Goal: Task Accomplishment & Management: Use online tool/utility

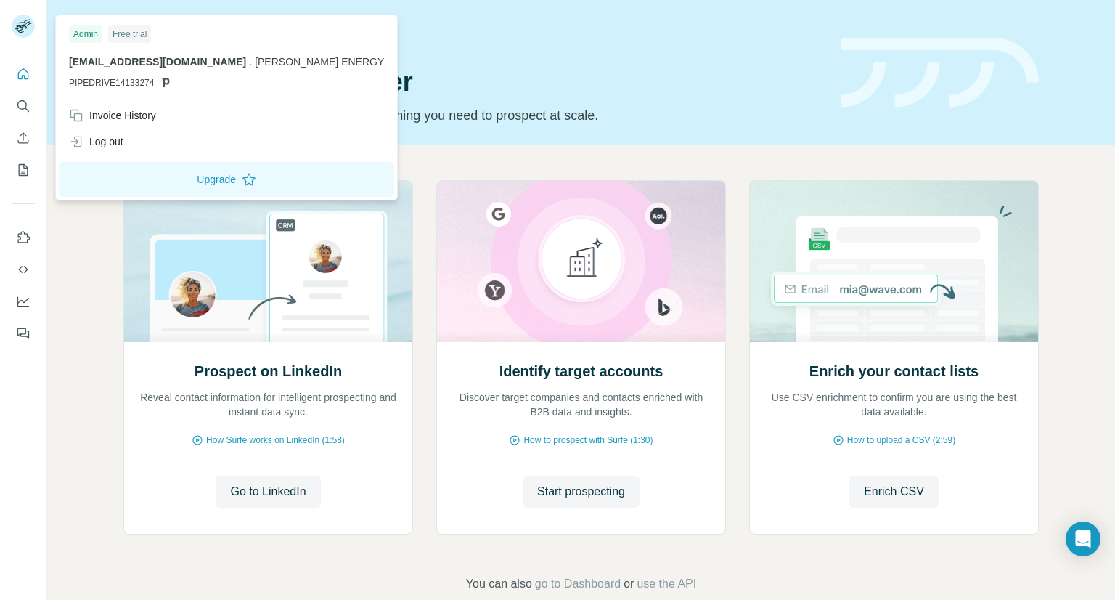
click at [32, 25] on rect at bounding box center [23, 26] width 23 height 23
click at [423, 163] on div "Prospect on LinkedIn Reveal contact information for intelligent prospecting and…" at bounding box center [581, 386] width 1068 height 482
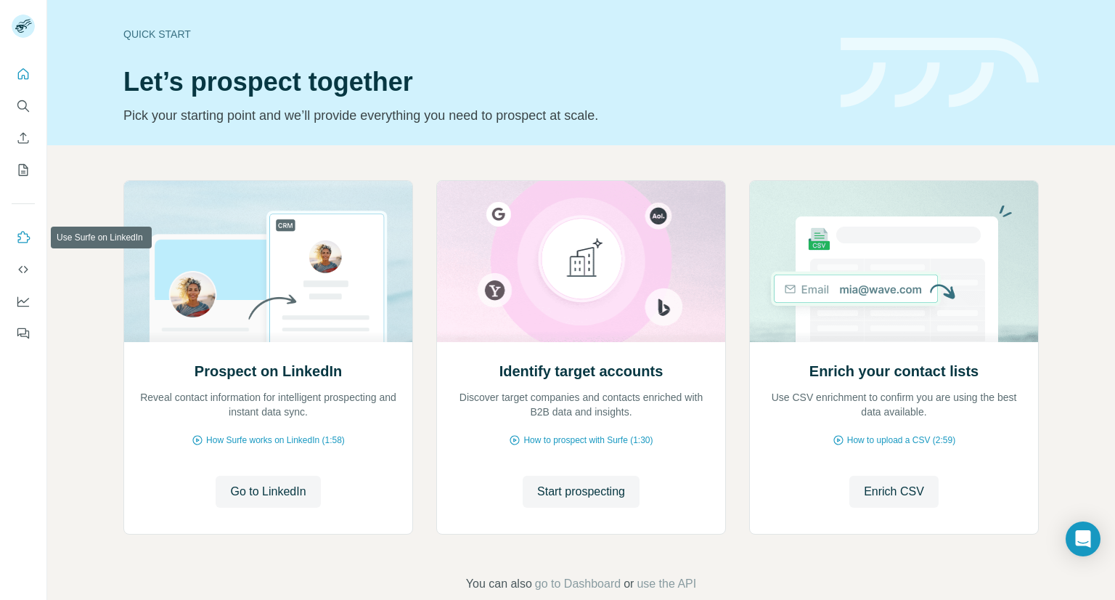
click at [23, 232] on icon "Use Surfe on LinkedIn" at bounding box center [23, 237] width 15 height 15
click at [251, 500] on button "Go to LinkedIn" at bounding box center [268, 492] width 105 height 32
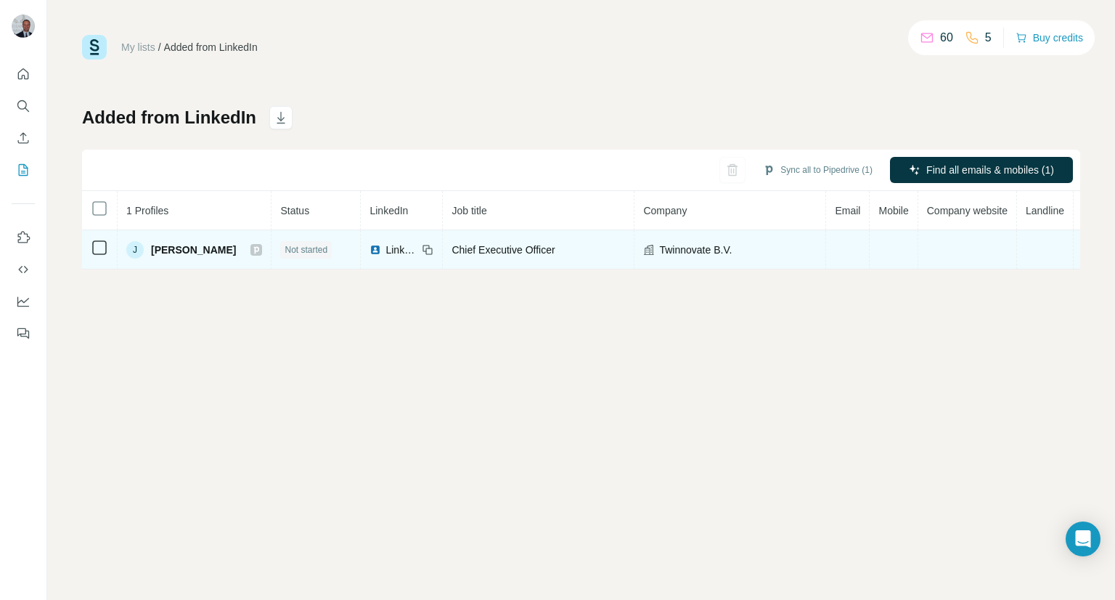
click at [495, 253] on span "Chief Executive Officer" at bounding box center [503, 250] width 103 height 12
click at [193, 251] on span "[PERSON_NAME]" at bounding box center [193, 250] width 85 height 15
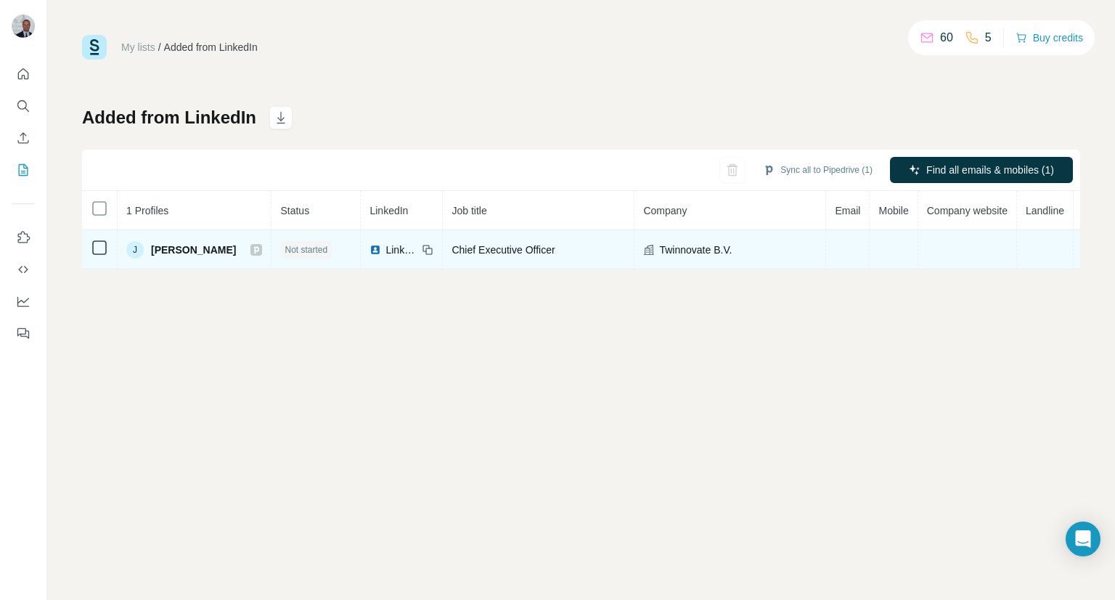
click at [830, 258] on td at bounding box center [848, 249] width 44 height 39
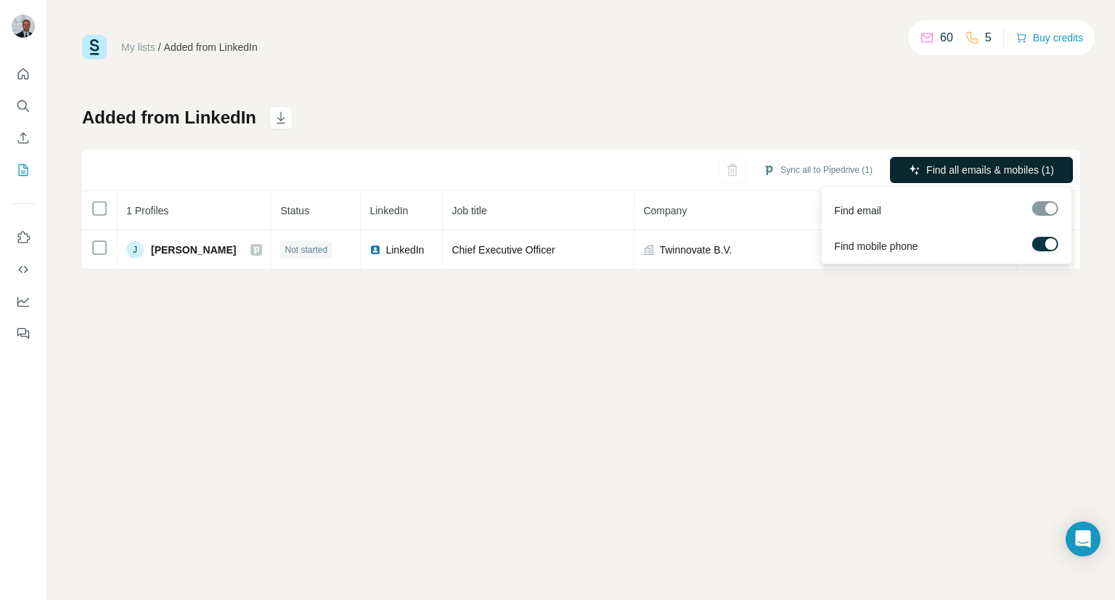
click at [1015, 172] on span "Find all emails & mobiles (1)" at bounding box center [991, 170] width 128 height 15
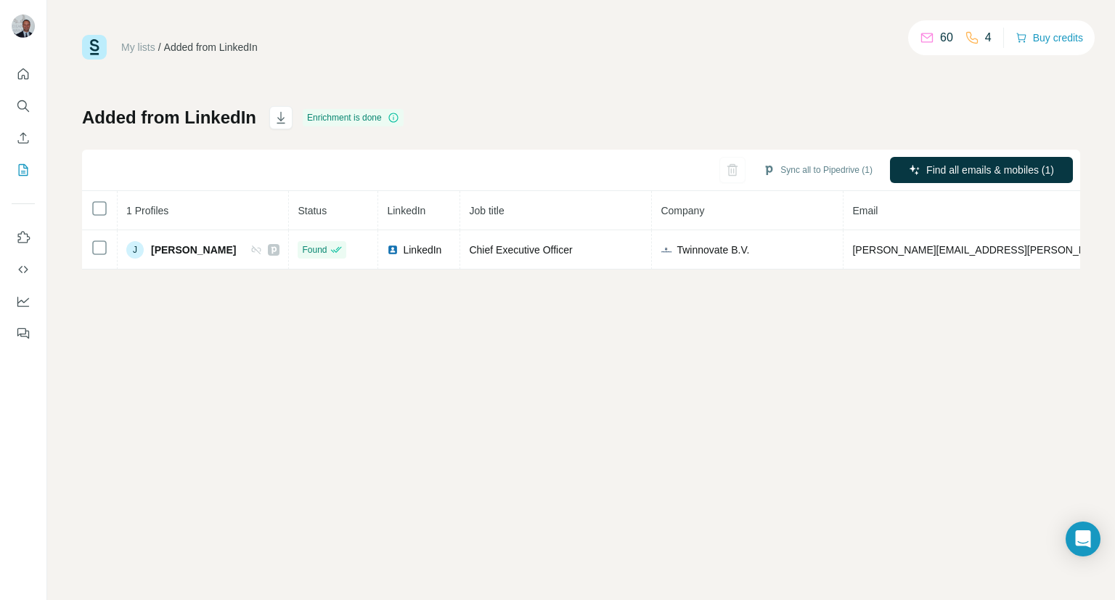
click at [924, 36] on icon at bounding box center [927, 37] width 15 height 15
click at [965, 43] on icon at bounding box center [972, 37] width 15 height 15
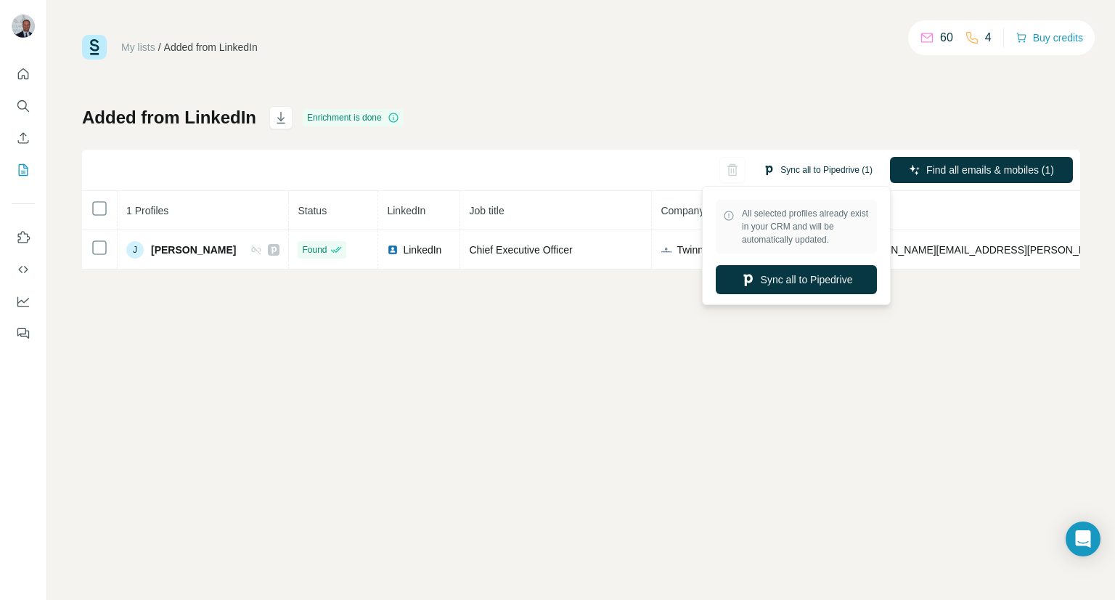
click at [807, 169] on button "Sync all to Pipedrive (1)" at bounding box center [818, 170] width 130 height 22
click at [802, 285] on button "Sync all to Pipedrive" at bounding box center [796, 279] width 161 height 29
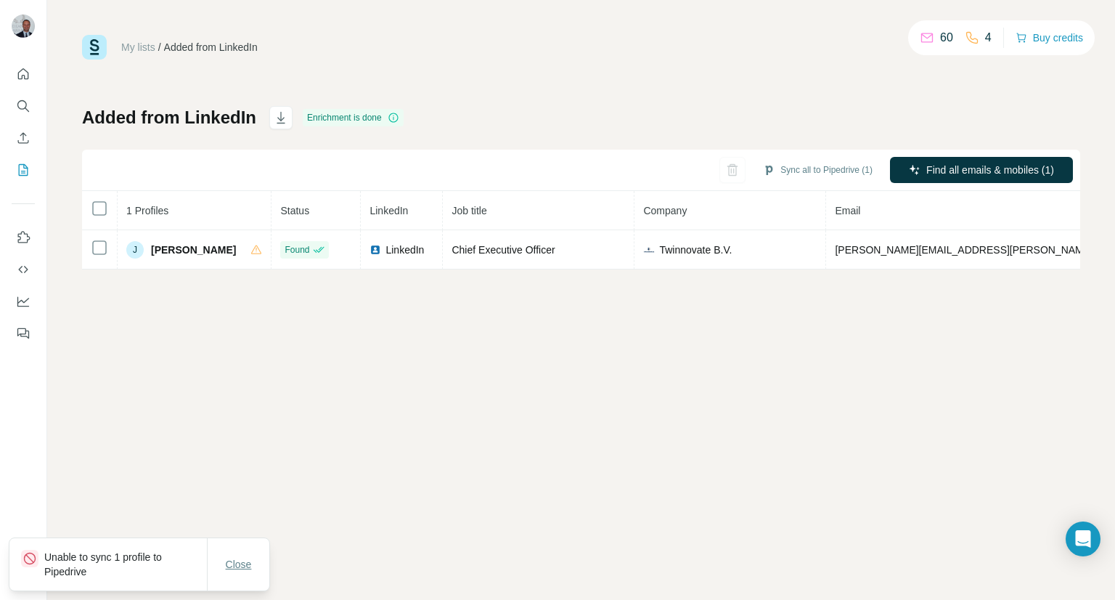
click at [242, 564] on span "Close" at bounding box center [239, 564] width 26 height 15
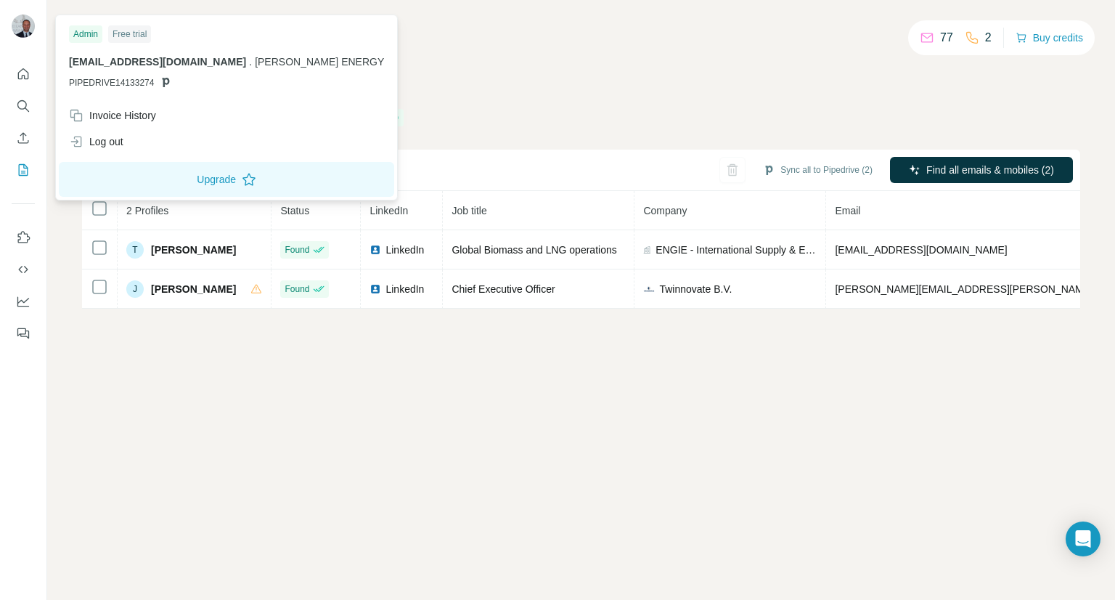
click at [26, 17] on img at bounding box center [23, 26] width 23 height 23
click at [17, 70] on icon "Quick start" at bounding box center [23, 74] width 15 height 15
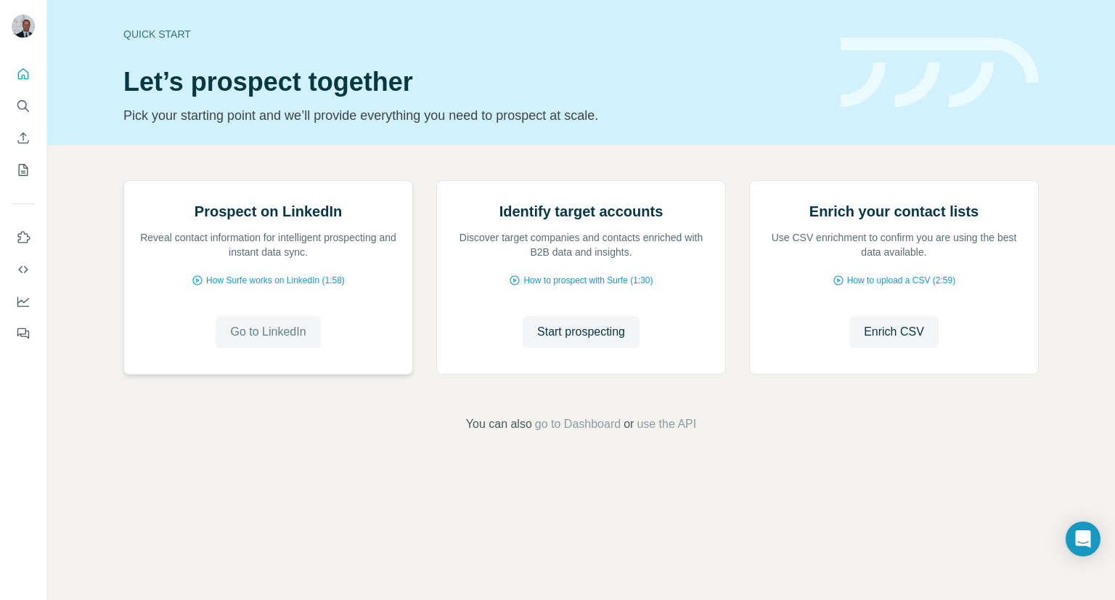
click at [277, 341] on span "Go to LinkedIn" at bounding box center [268, 331] width 76 height 17
click at [30, 173] on icon "My lists" at bounding box center [23, 170] width 15 height 15
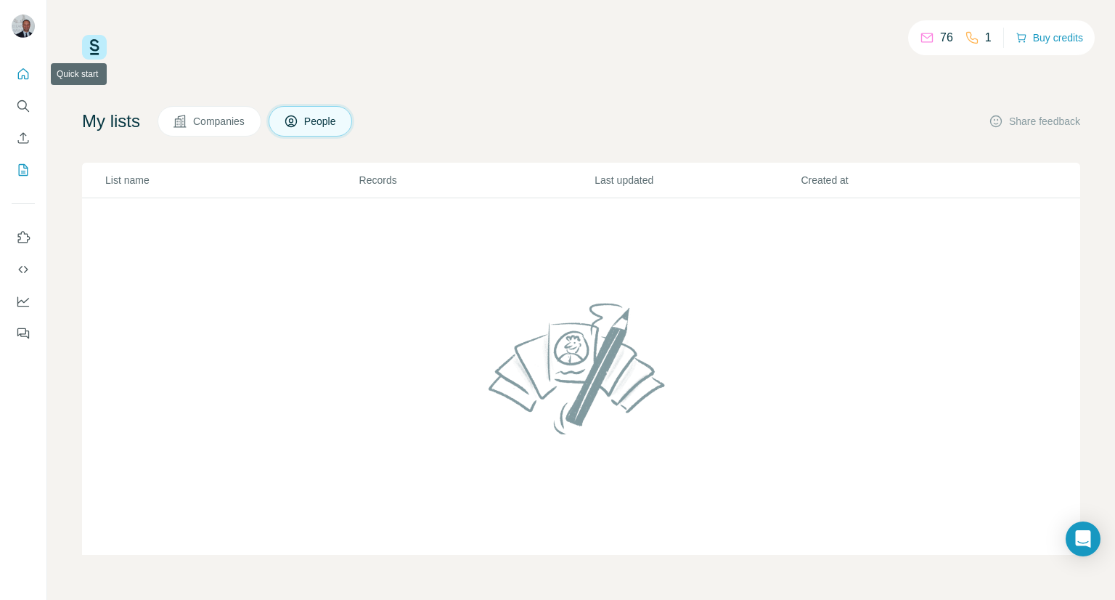
click at [25, 76] on icon "Quick start" at bounding box center [23, 74] width 15 height 15
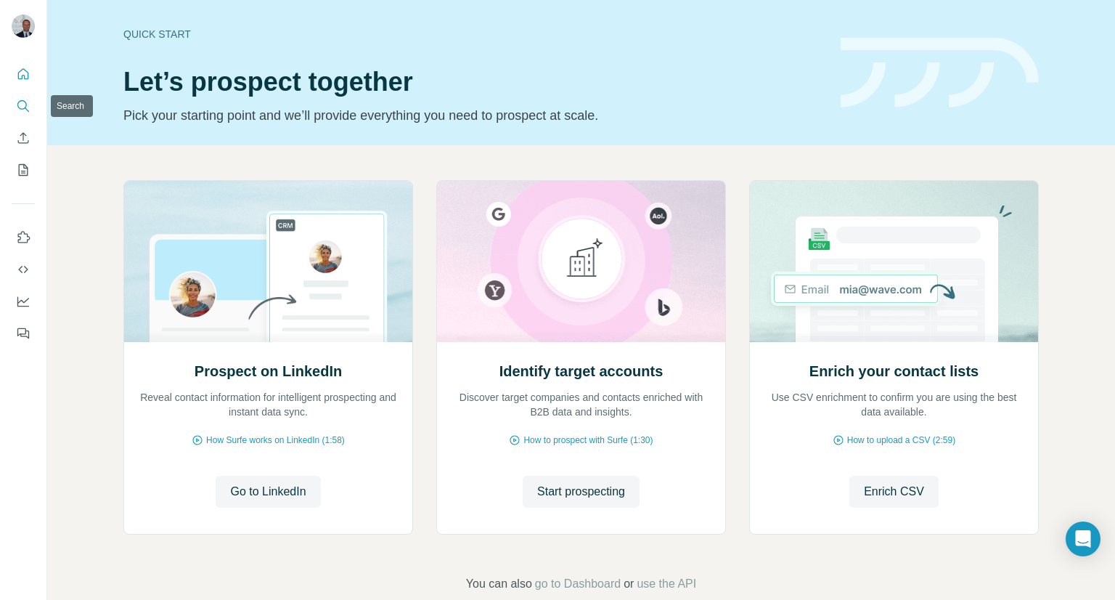
click at [23, 110] on icon "Search" at bounding box center [23, 106] width 15 height 15
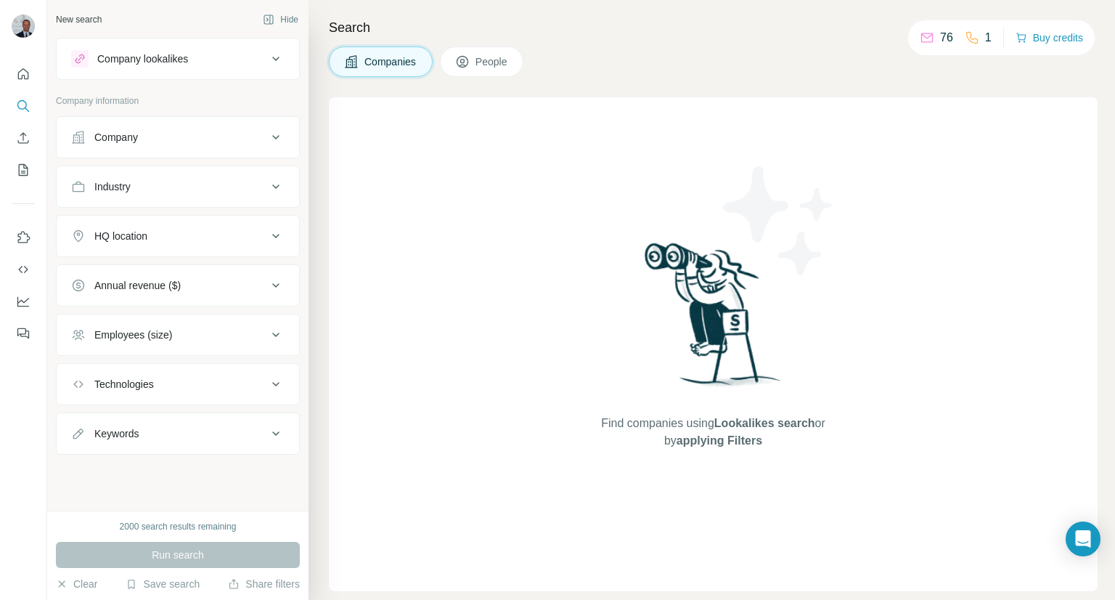
click at [481, 58] on span "People" at bounding box center [492, 61] width 33 height 15
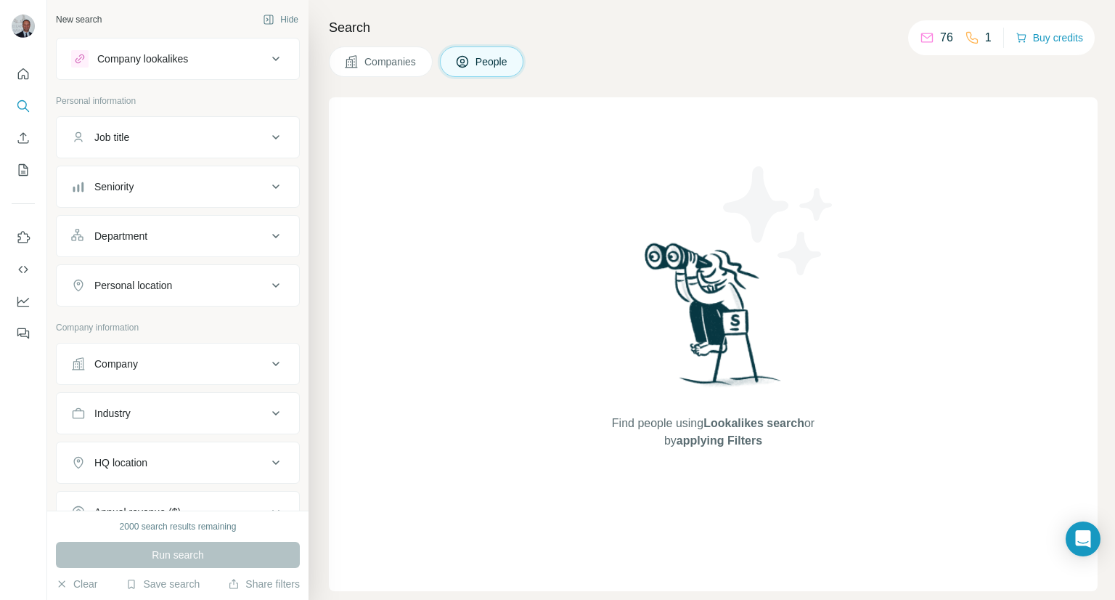
click at [345, 65] on icon at bounding box center [351, 61] width 15 height 15
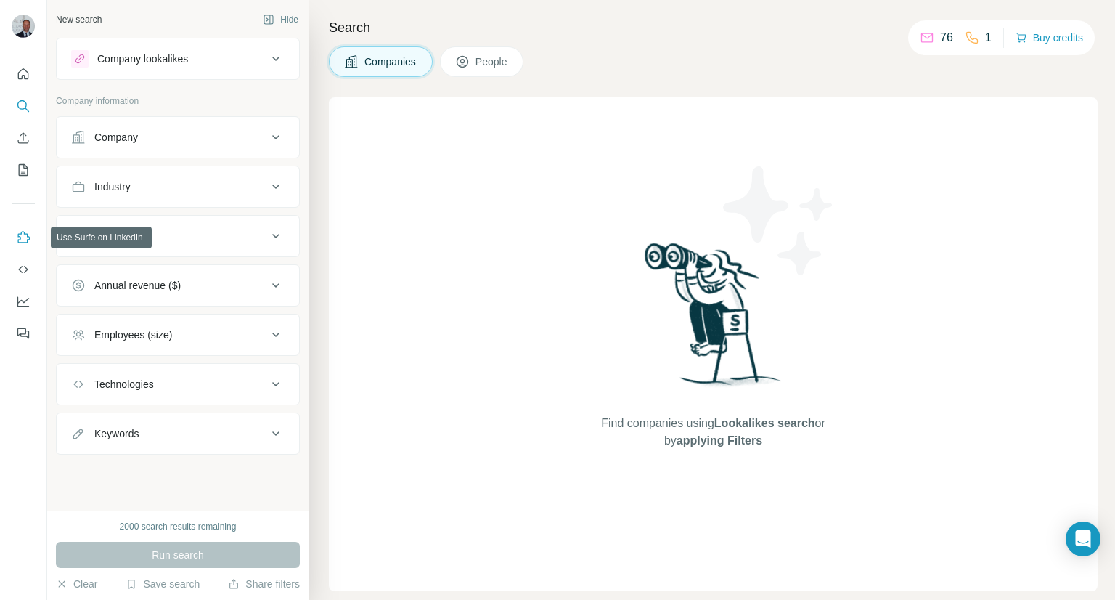
click at [28, 248] on button "Use Surfe on LinkedIn" at bounding box center [23, 237] width 23 height 26
click at [29, 78] on icon "Quick start" at bounding box center [23, 74] width 15 height 15
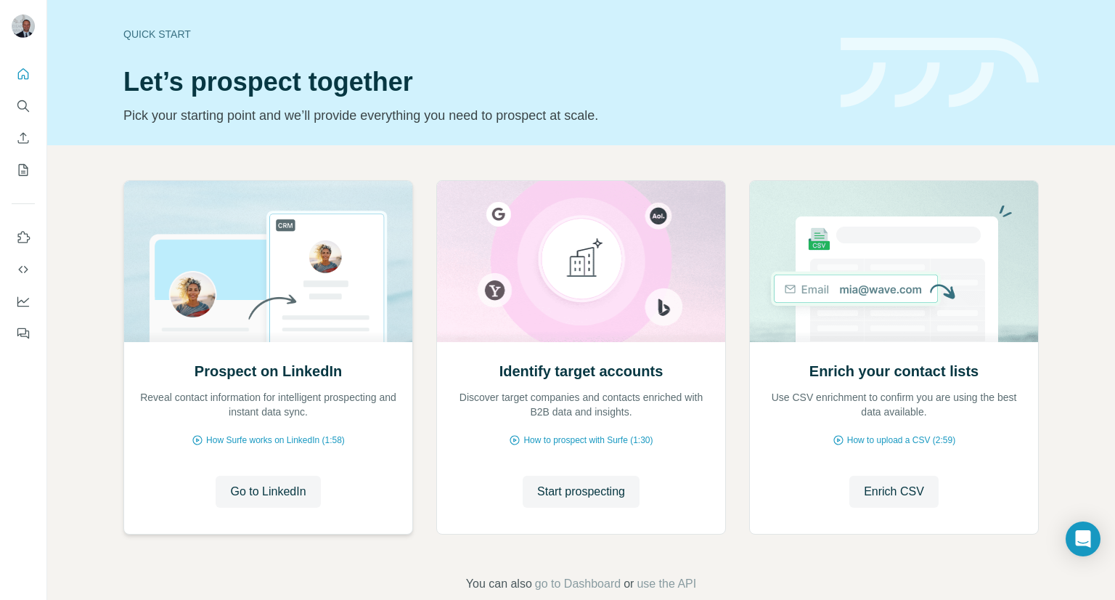
click at [250, 514] on div "Prospect on LinkedIn Reveal contact information for intelligent prospecting and…" at bounding box center [268, 437] width 288 height 193
click at [253, 497] on span "Go to LinkedIn" at bounding box center [268, 491] width 76 height 17
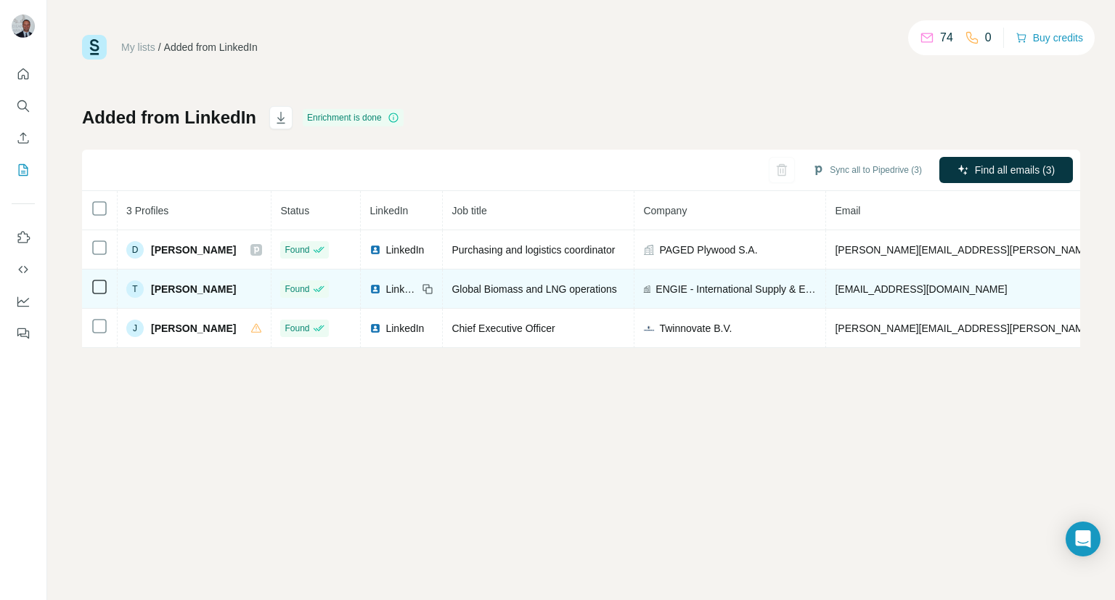
click at [224, 290] on div "T Toon Bosmans" at bounding box center [194, 288] width 136 height 17
click at [538, 290] on span "Global Biomass and LNG operations" at bounding box center [534, 289] width 165 height 12
click at [738, 293] on span "ENGIE - International Supply & Energy Management" at bounding box center [736, 289] width 161 height 15
click at [192, 291] on span "[PERSON_NAME]" at bounding box center [193, 289] width 85 height 15
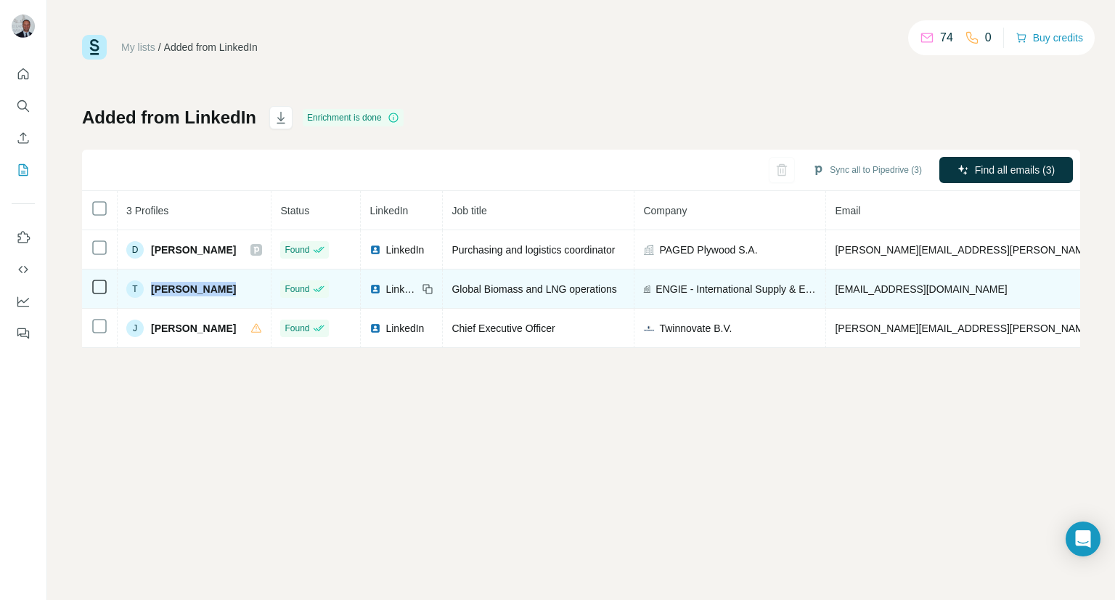
click at [192, 291] on span "[PERSON_NAME]" at bounding box center [193, 289] width 85 height 15
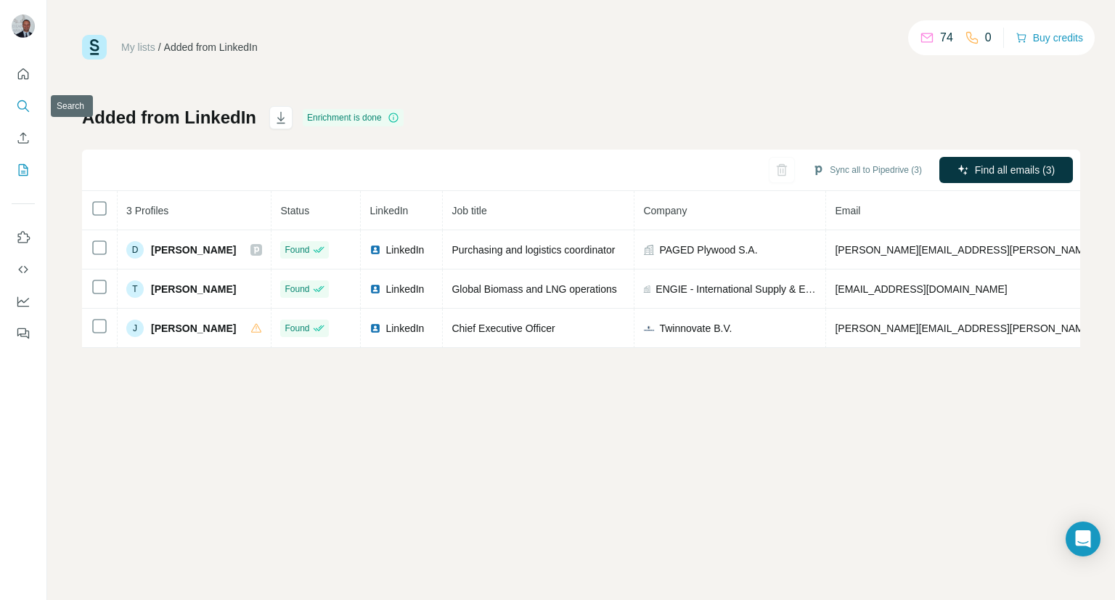
click at [25, 115] on button "Search" at bounding box center [23, 106] width 23 height 26
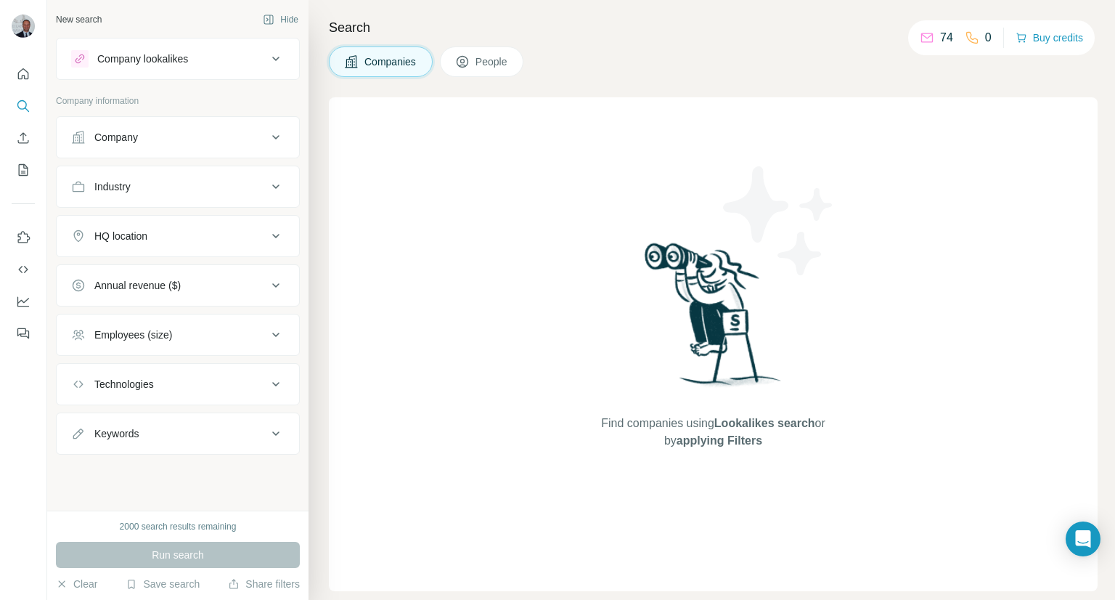
click at [484, 68] on span "People" at bounding box center [492, 61] width 33 height 15
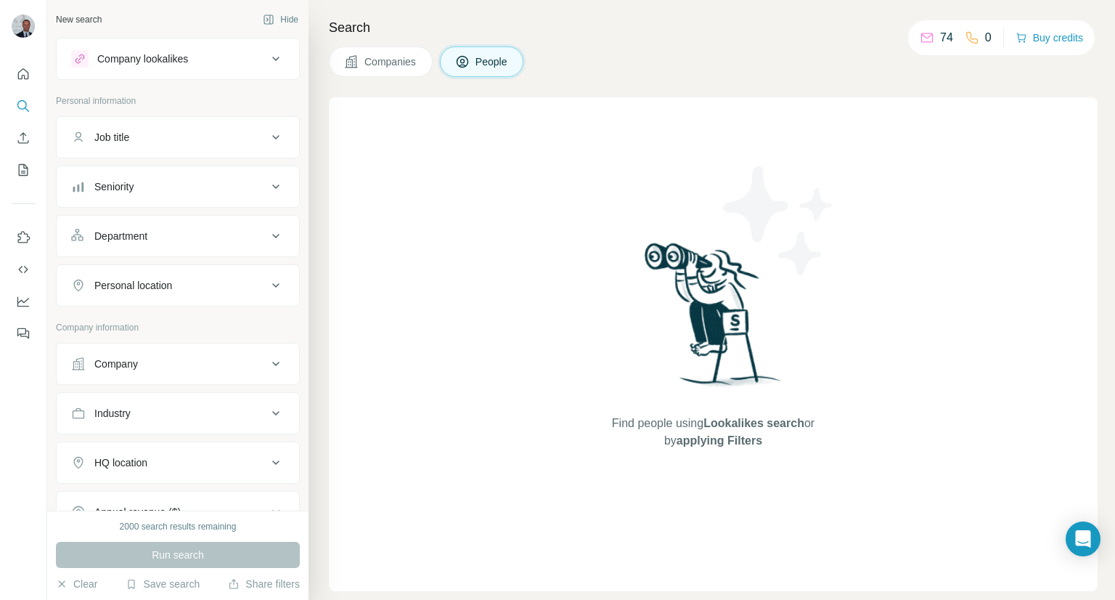
click at [142, 137] on div "Job title" at bounding box center [169, 137] width 196 height 15
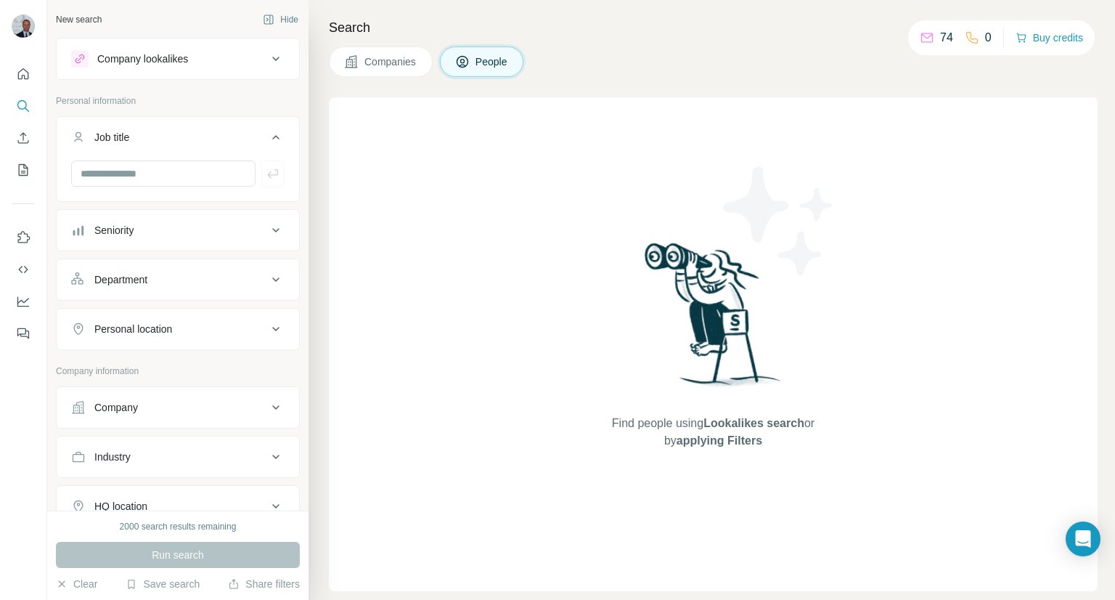
click at [142, 137] on div "Job title" at bounding box center [169, 137] width 196 height 15
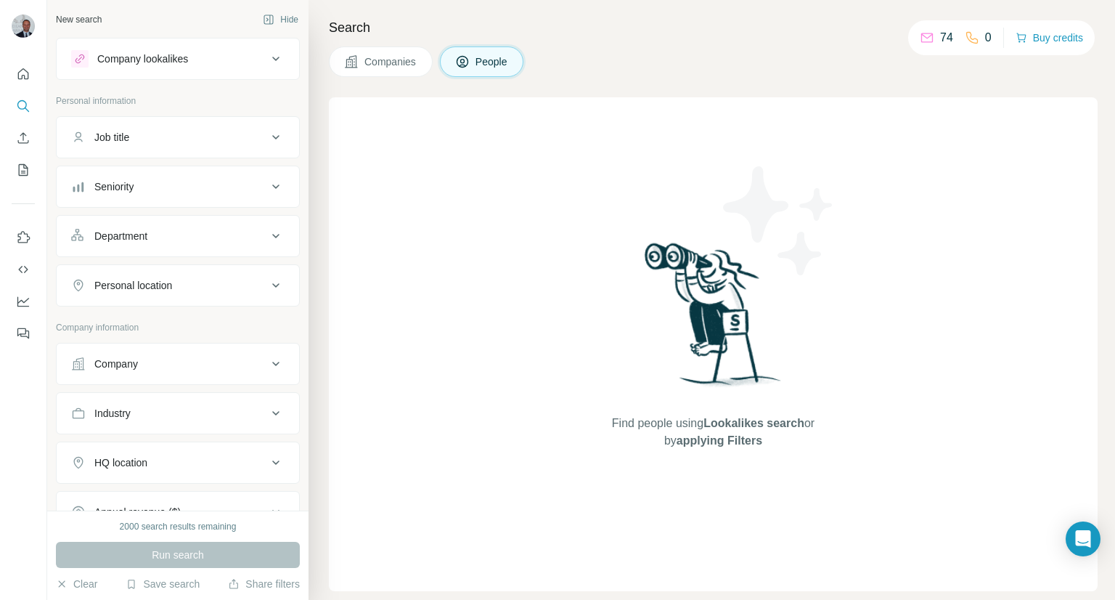
click at [66, 25] on div "New search" at bounding box center [79, 19] width 46 height 13
click at [120, 366] on div "Company" at bounding box center [116, 364] width 44 height 15
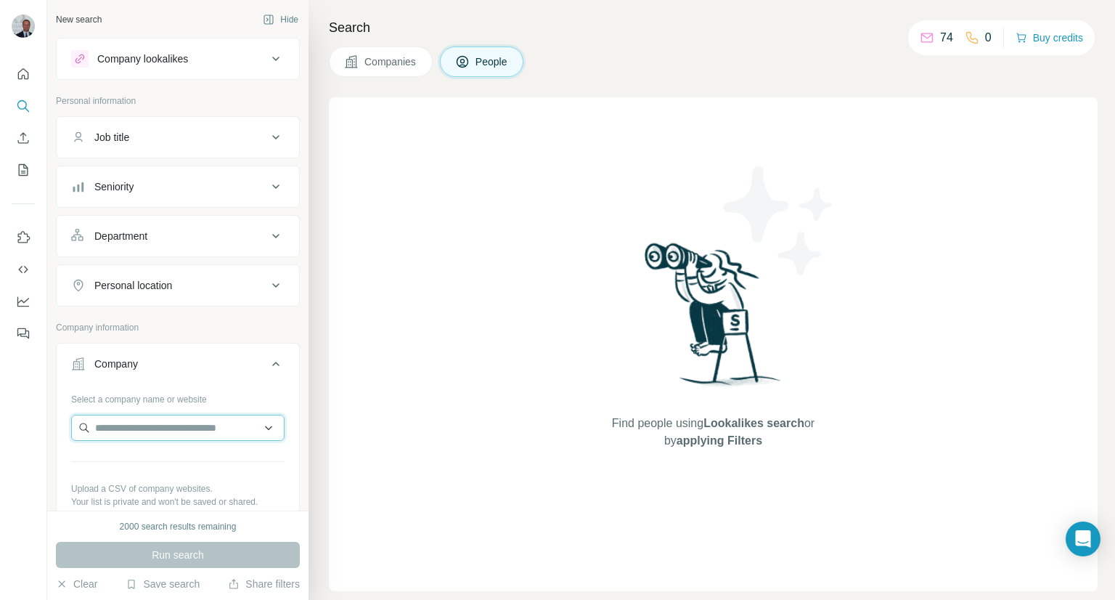
click at [109, 426] on input "text" at bounding box center [177, 428] width 213 height 26
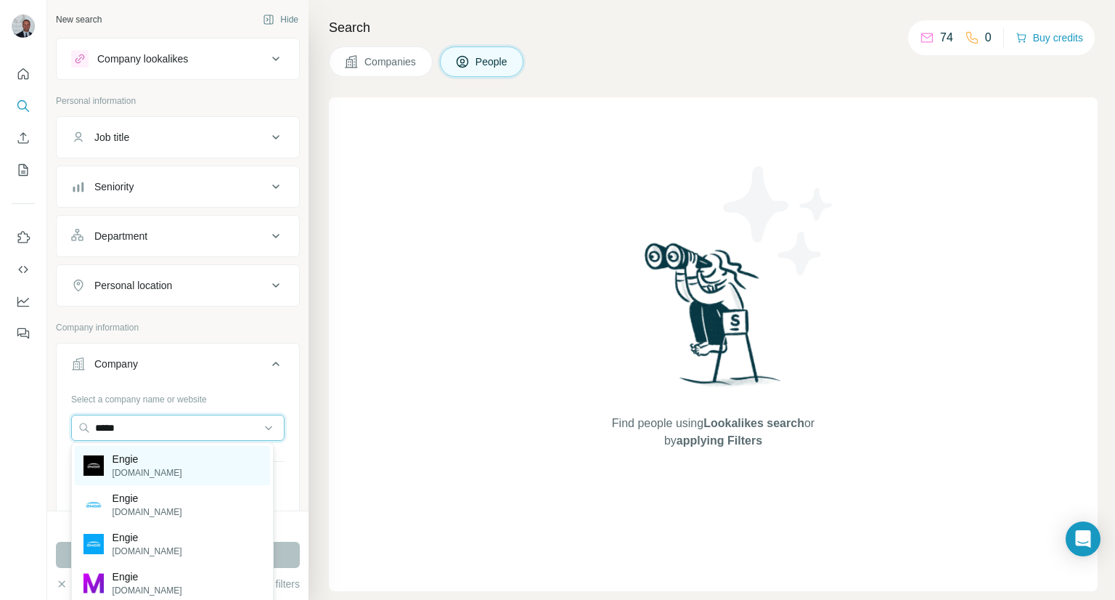
type input "*****"
click at [186, 478] on div "Engie engie.com" at bounding box center [172, 465] width 195 height 39
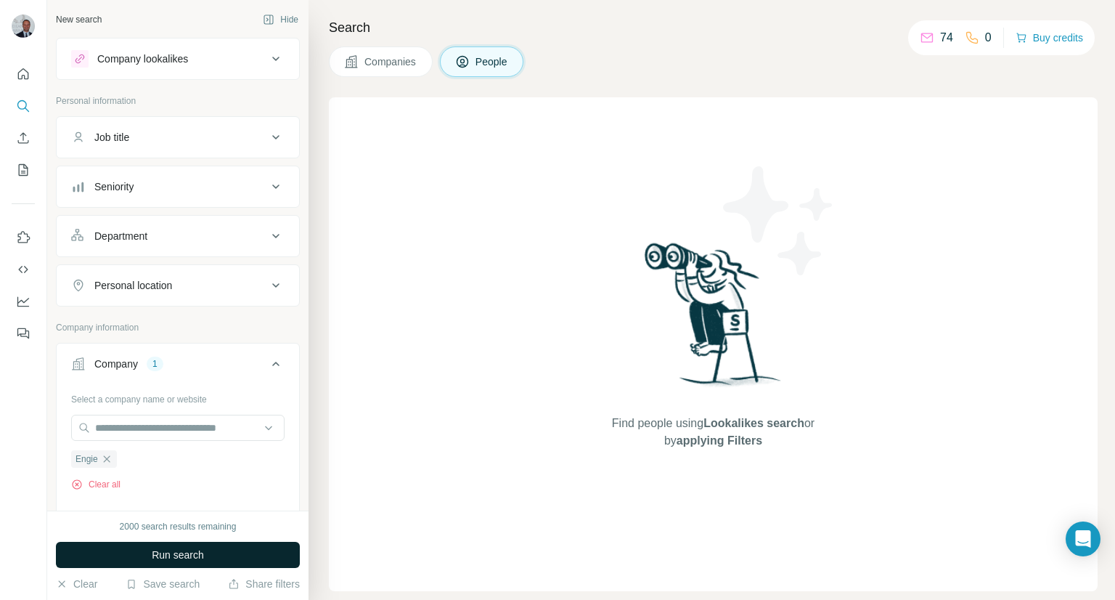
click at [178, 545] on button "Run search" at bounding box center [178, 555] width 244 height 26
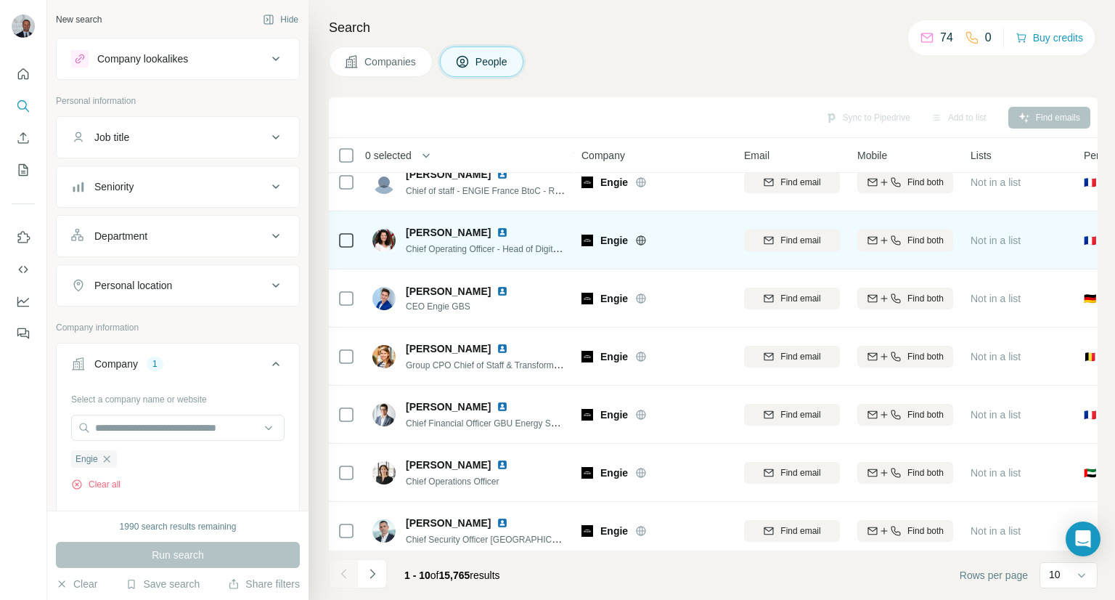
scroll to position [145, 0]
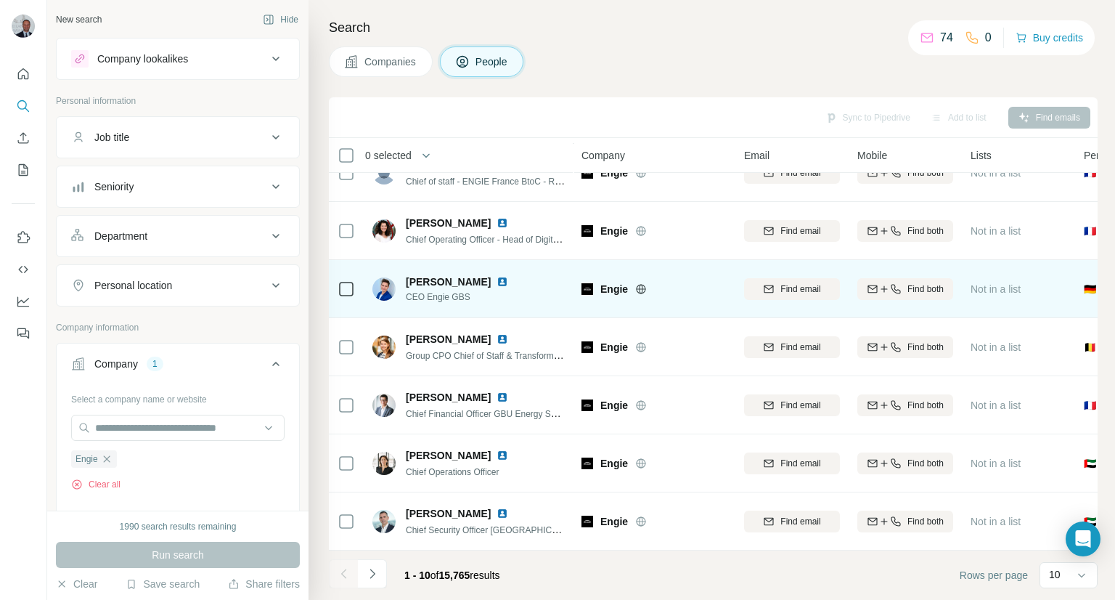
click at [473, 280] on span "Alexander Jochinger" at bounding box center [448, 281] width 85 height 15
click at [433, 291] on span "CEO Engie GBS" at bounding box center [466, 296] width 120 height 13
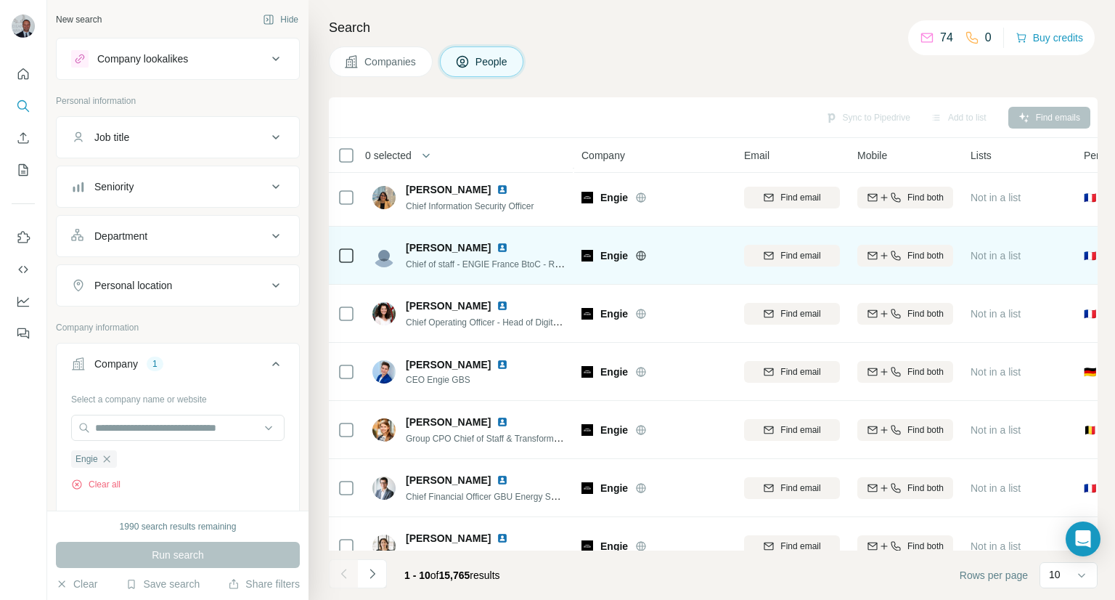
scroll to position [0, 0]
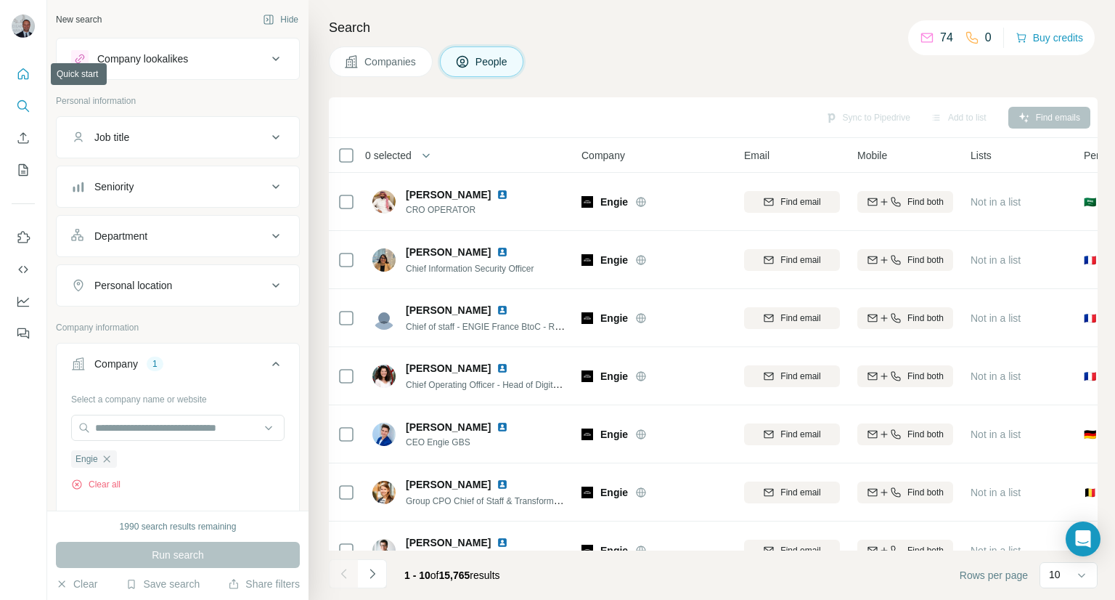
click at [24, 73] on icon "Quick start" at bounding box center [23, 74] width 15 height 15
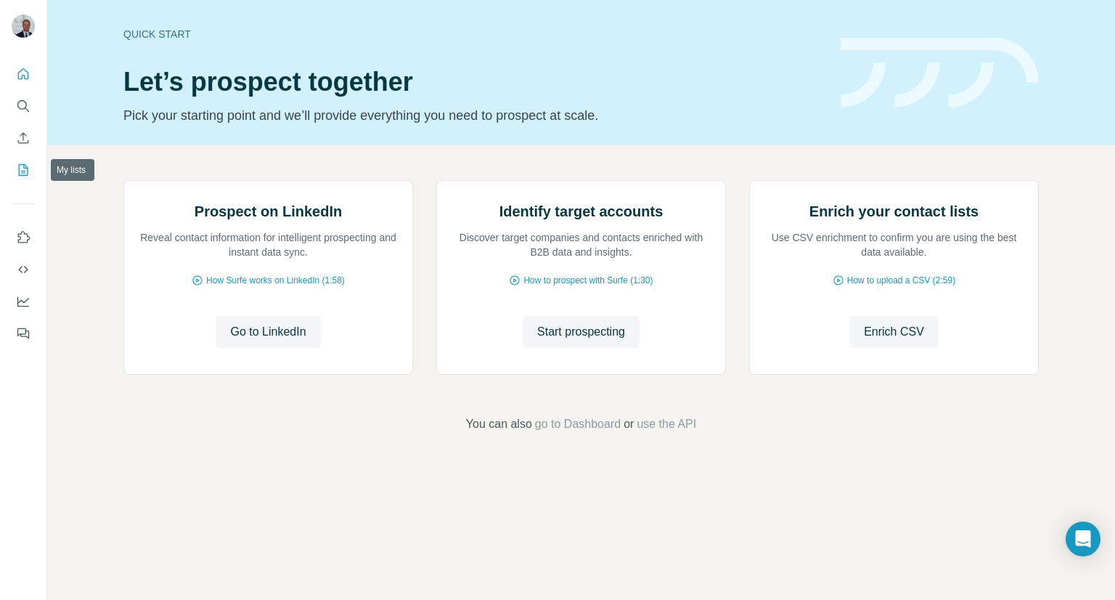
click at [13, 177] on button "My lists" at bounding box center [23, 170] width 23 height 26
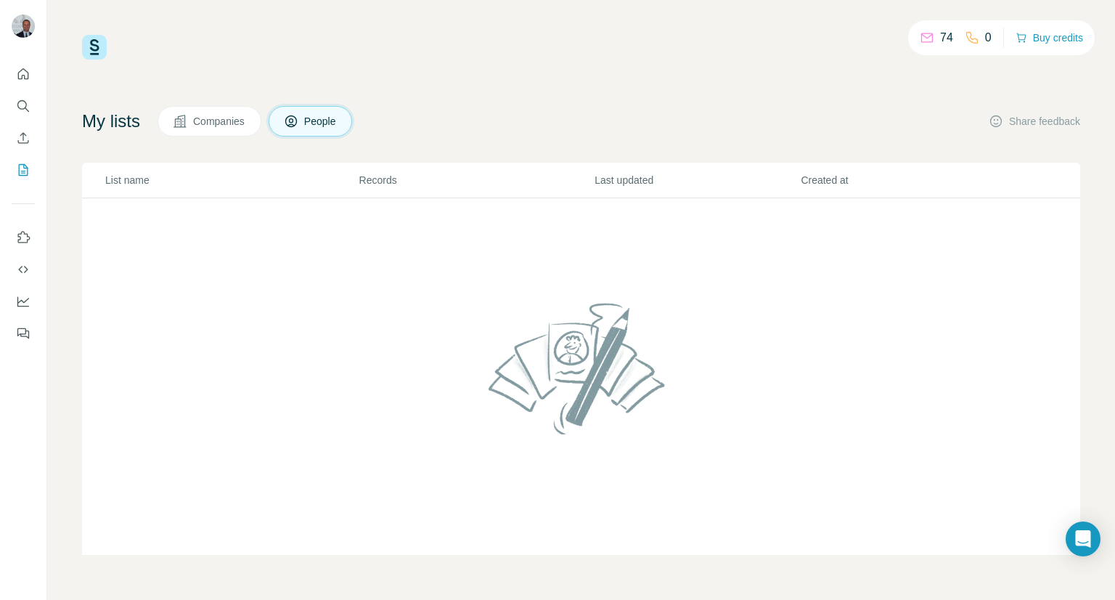
click at [246, 112] on button "Companies" at bounding box center [210, 121] width 104 height 30
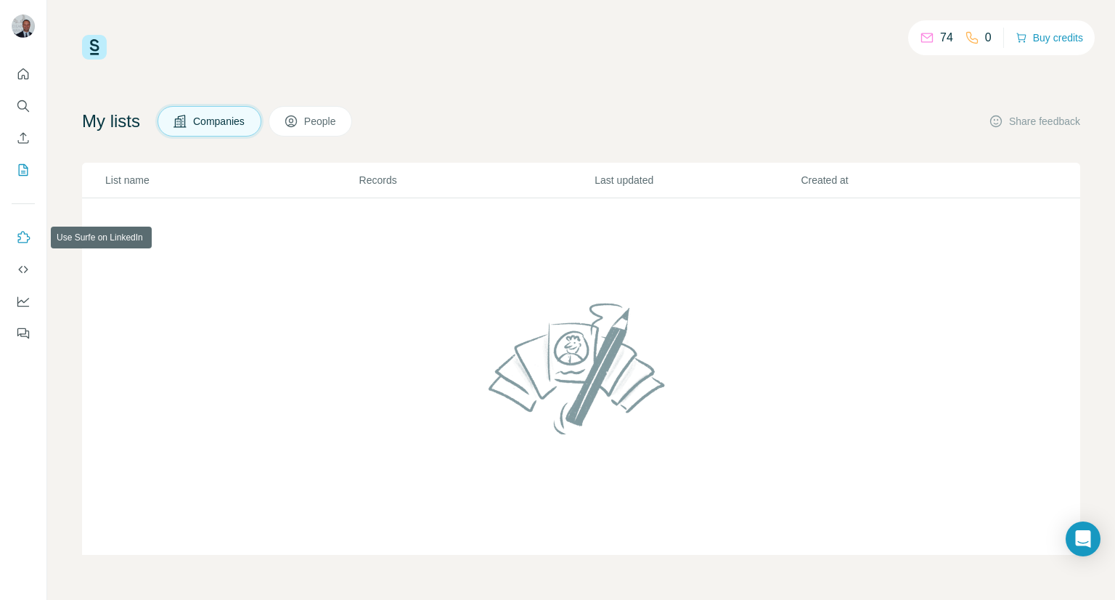
click at [23, 242] on icon "Use Surfe on LinkedIn" at bounding box center [24, 237] width 12 height 12
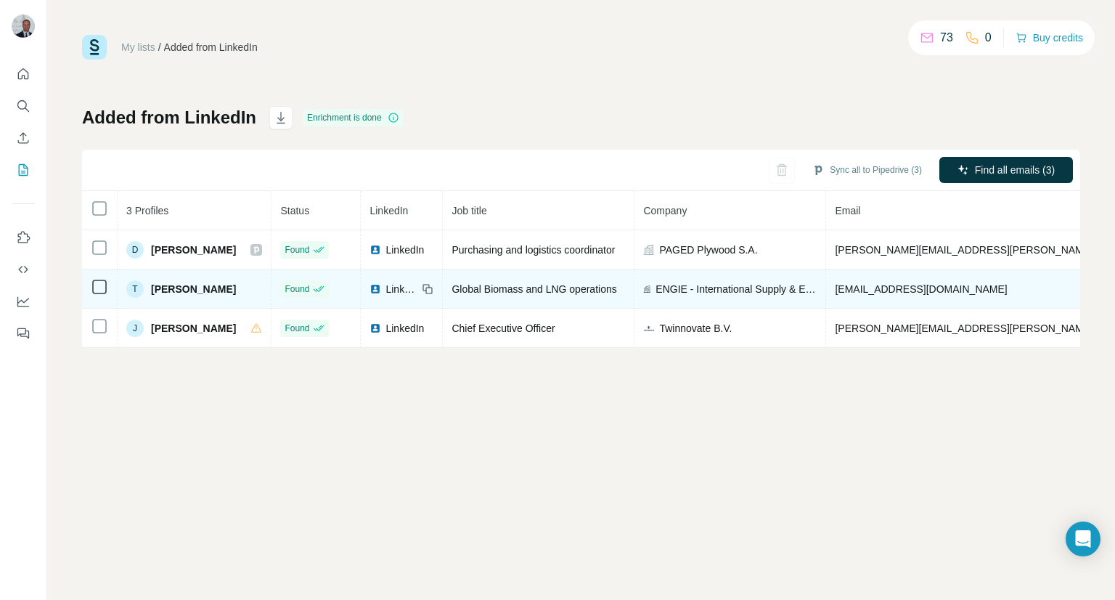
click at [194, 291] on span "[PERSON_NAME]" at bounding box center [193, 289] width 85 height 15
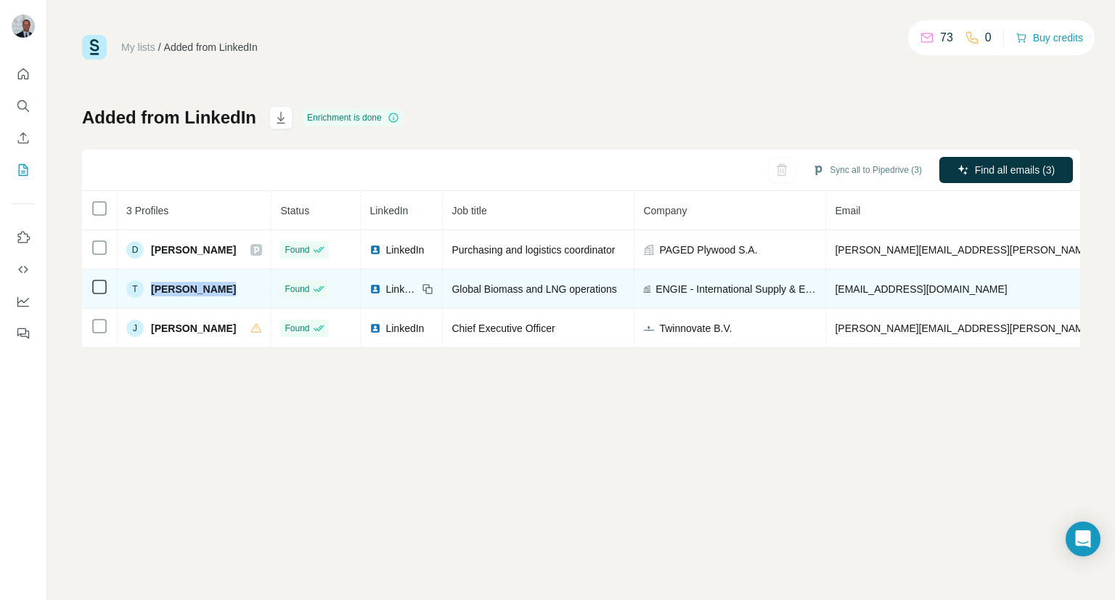
click at [194, 291] on span "[PERSON_NAME]" at bounding box center [193, 289] width 85 height 15
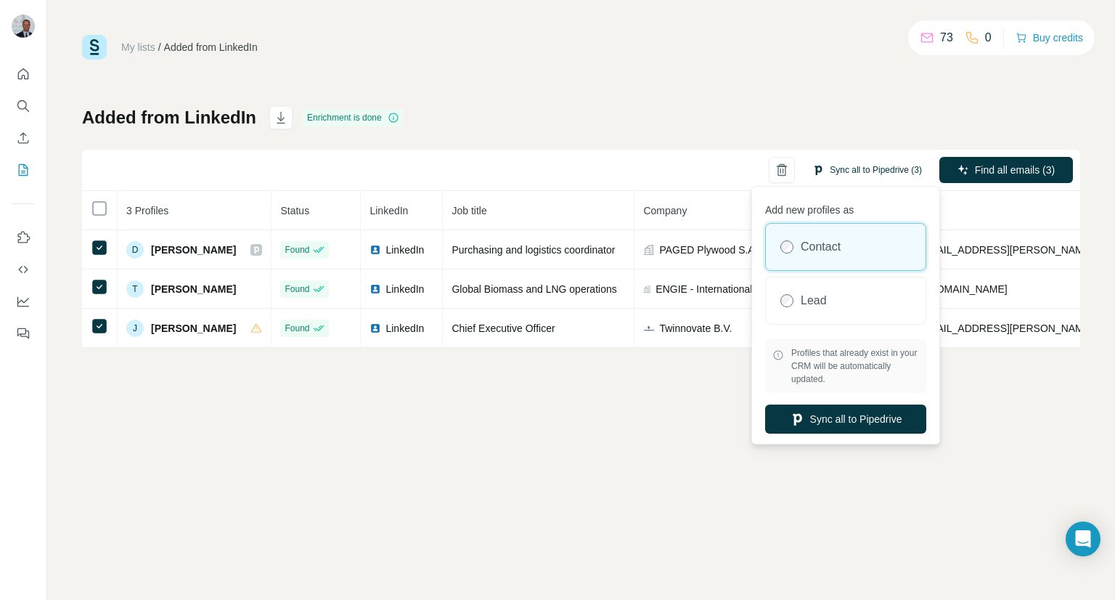
click at [882, 168] on button "Sync all to Pipedrive (3)" at bounding box center [867, 170] width 130 height 22
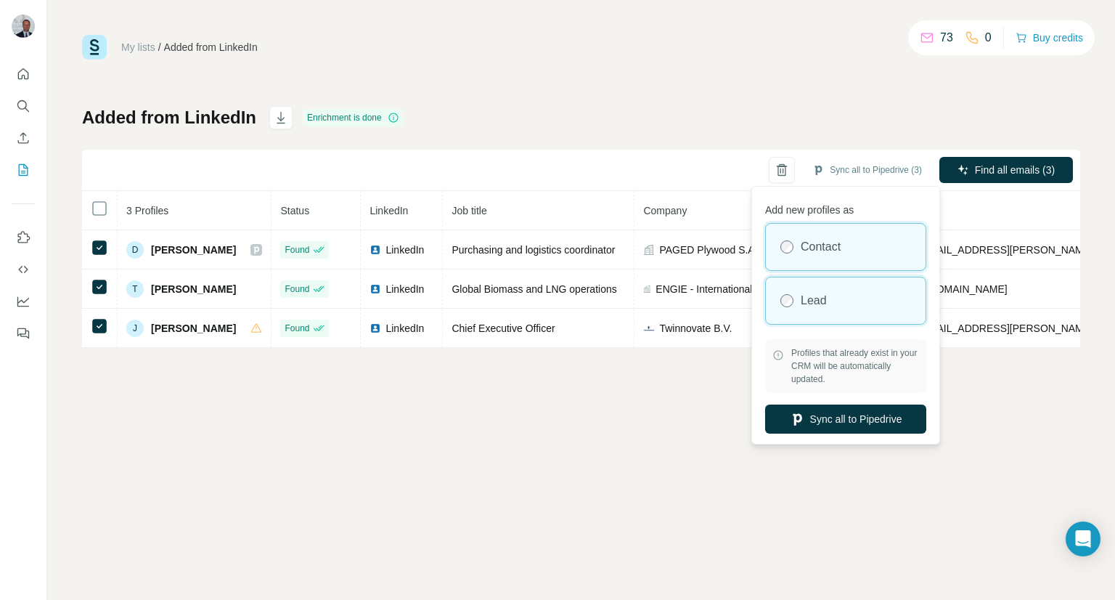
click at [843, 285] on div "Lead" at bounding box center [846, 300] width 160 height 46
click at [830, 245] on label "Contact" at bounding box center [821, 246] width 40 height 17
click at [825, 300] on label "Lead" at bounding box center [814, 300] width 26 height 17
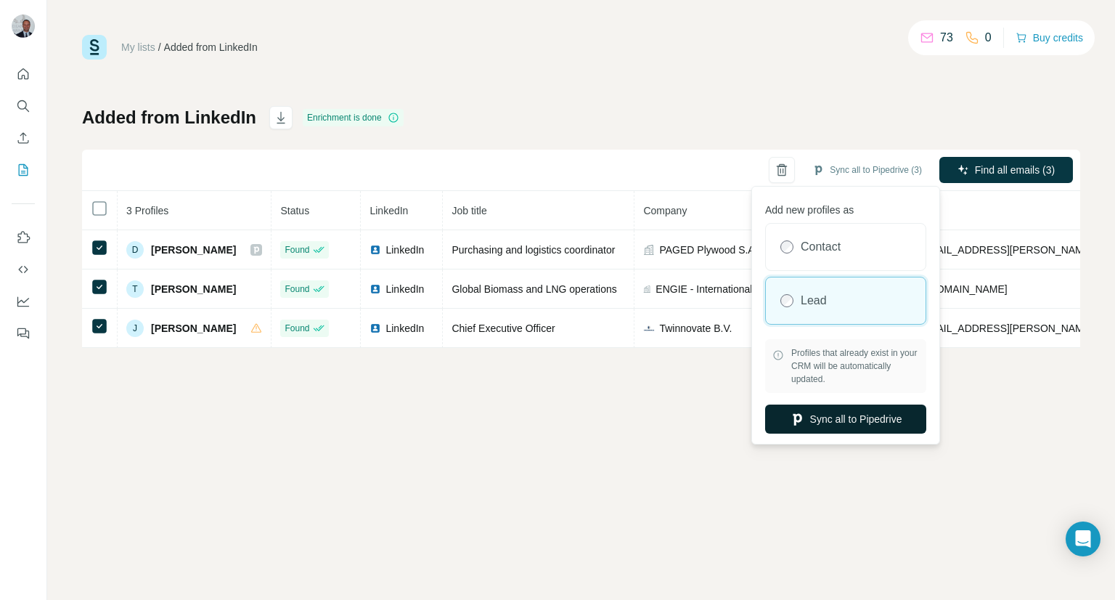
click at [831, 419] on button "Sync all to Pipedrive" at bounding box center [845, 418] width 161 height 29
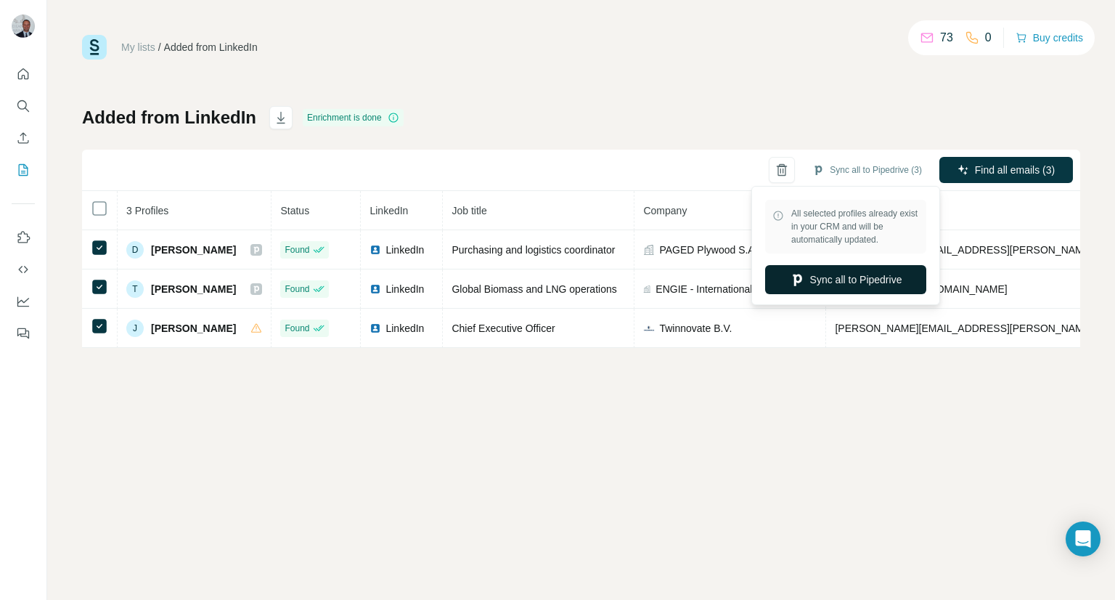
click at [829, 289] on button "Sync all to Pipedrive" at bounding box center [845, 279] width 161 height 29
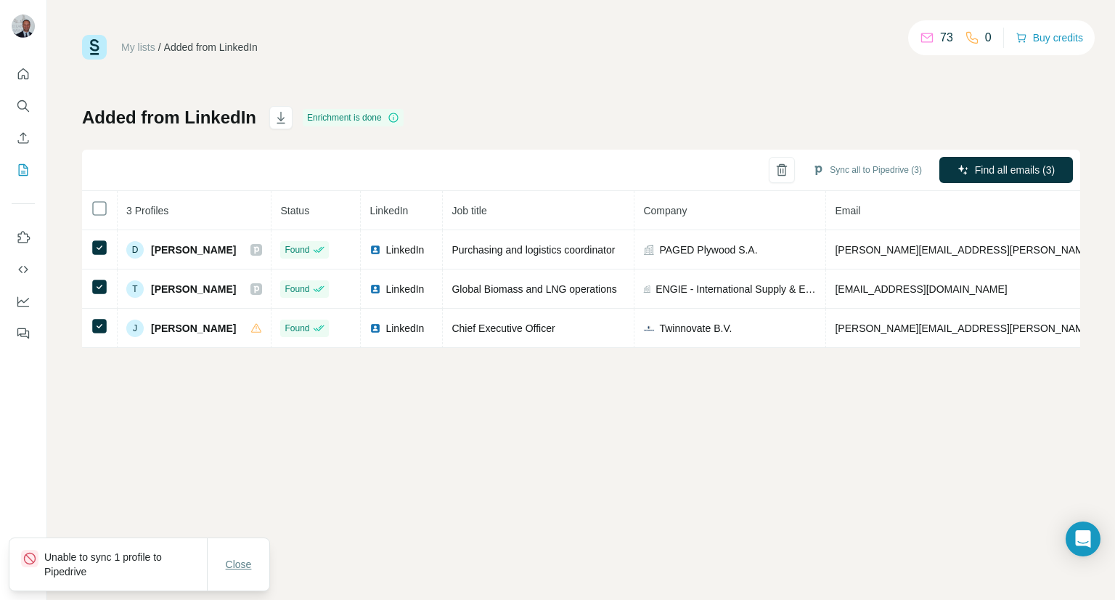
click at [216, 572] on button "Close" at bounding box center [239, 564] width 46 height 26
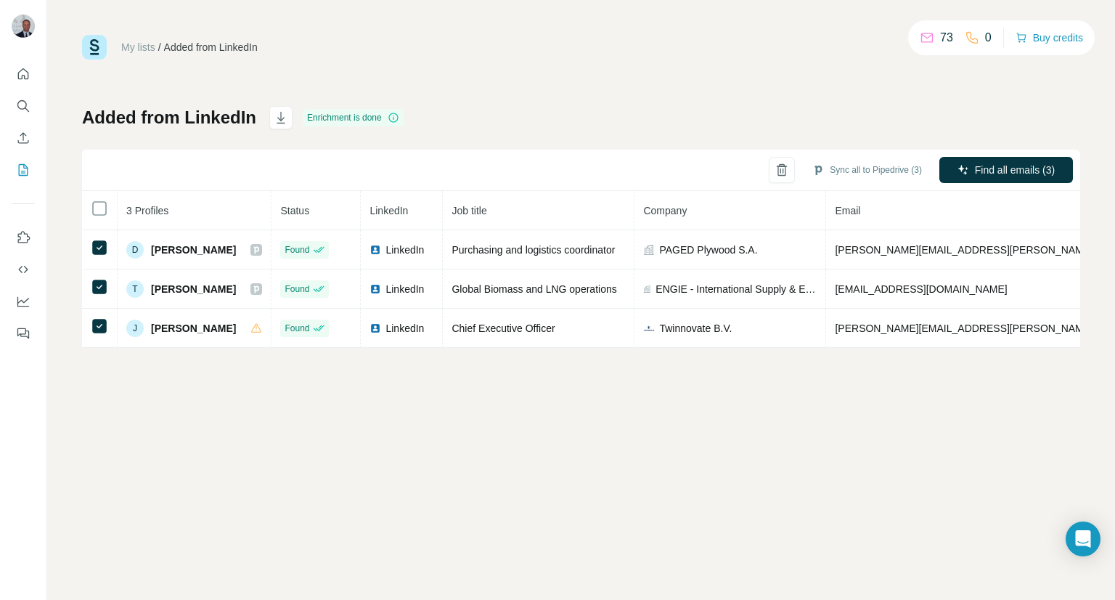
click at [797, 95] on div "My lists / Added from LinkedIn 73 0 Buy credits Added from LinkedIn Enrichment …" at bounding box center [581, 191] width 998 height 313
click at [24, 73] on icon "Quick start" at bounding box center [23, 74] width 15 height 15
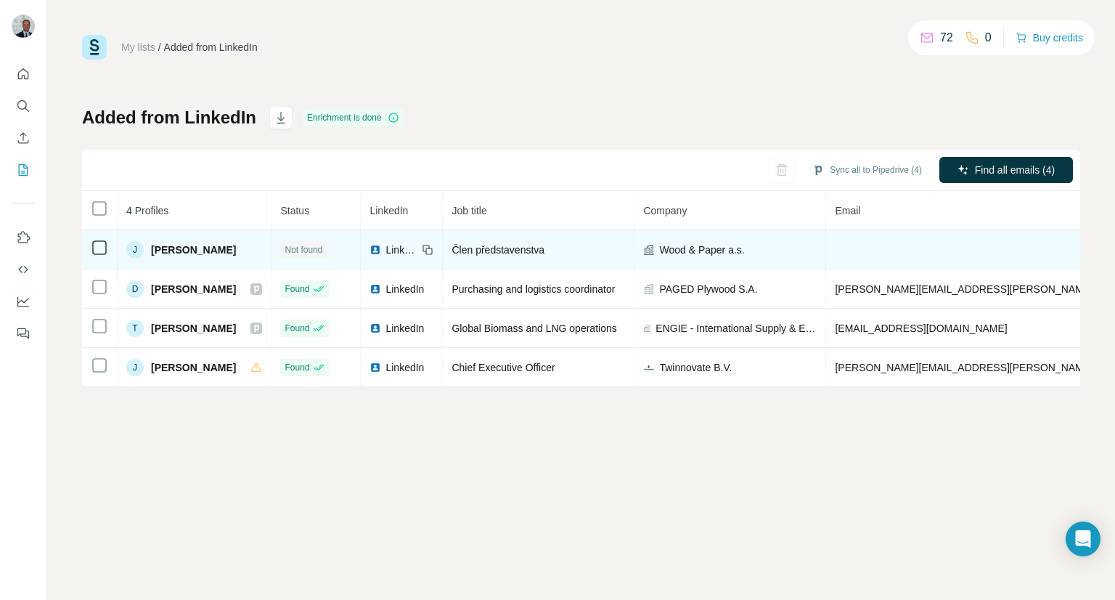
click at [868, 243] on td at bounding box center [1005, 249] width 358 height 39
click at [868, 248] on td at bounding box center [1005, 249] width 358 height 39
click at [935, 256] on td at bounding box center [1005, 249] width 358 height 39
click at [935, 246] on td at bounding box center [1005, 249] width 358 height 39
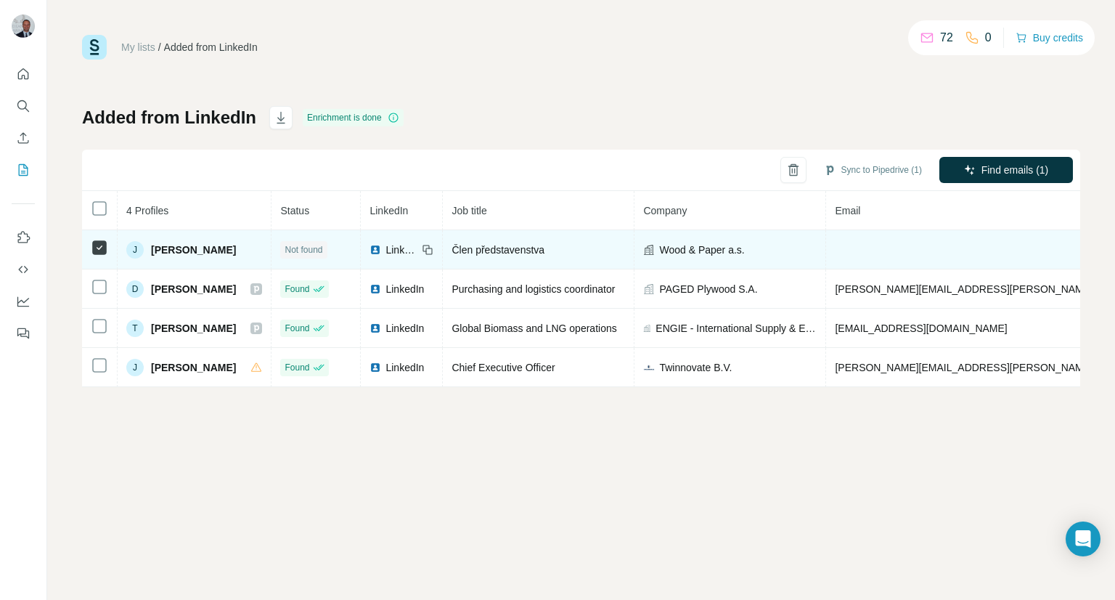
click at [935, 246] on td at bounding box center [1005, 249] width 358 height 39
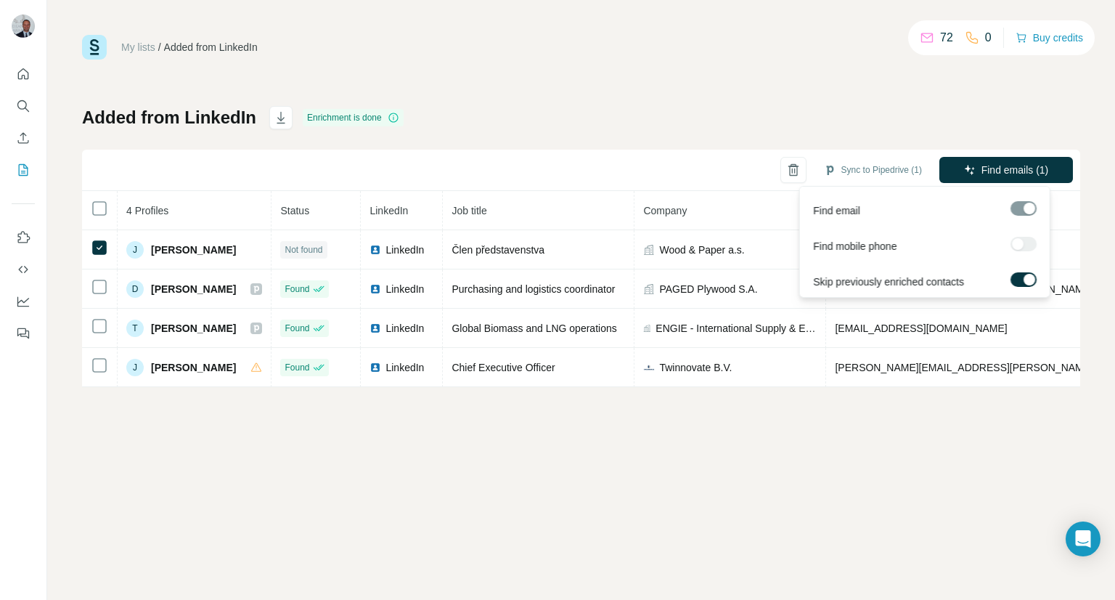
click at [1028, 249] on div at bounding box center [1024, 244] width 26 height 15
click at [1029, 245] on div at bounding box center [1024, 244] width 26 height 15
click at [918, 123] on div "Added from LinkedIn Enrichment is done Sync to Pipedrive (1) Find emails (1) 4 …" at bounding box center [581, 246] width 998 height 281
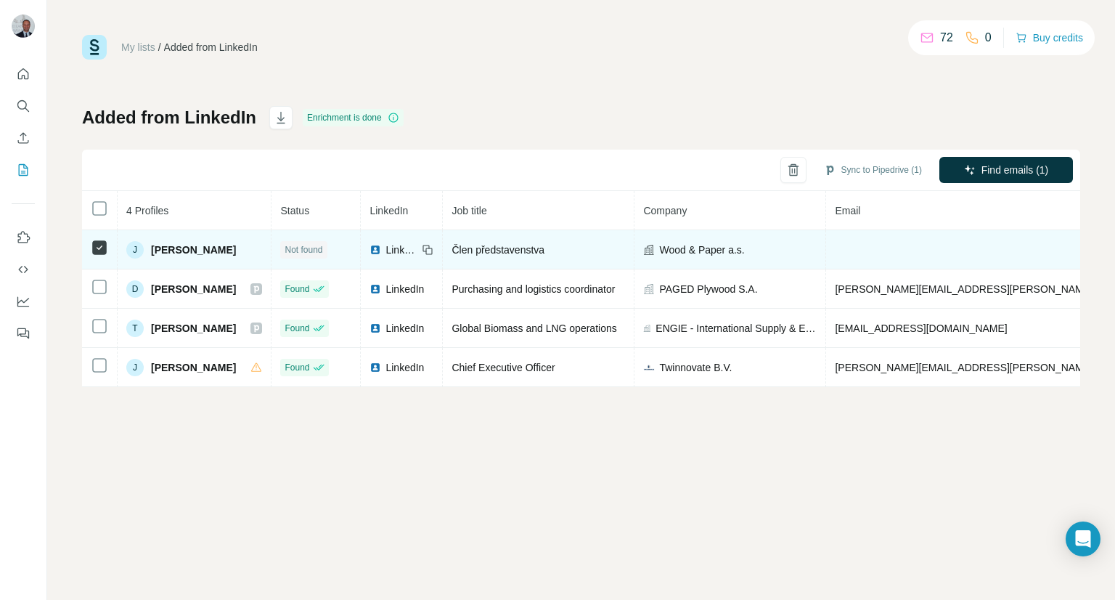
click at [977, 242] on td at bounding box center [1005, 249] width 358 height 39
drag, startPoint x: 977, startPoint y: 242, endPoint x: 1025, endPoint y: 247, distance: 48.2
click at [1026, 245] on td at bounding box center [1005, 249] width 358 height 39
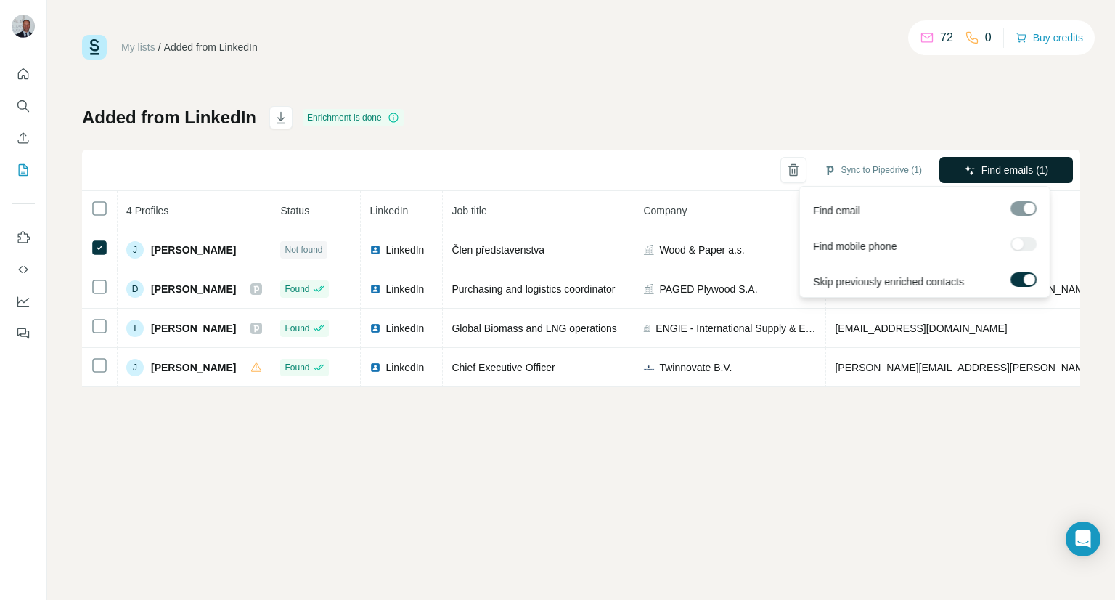
click at [1000, 169] on span "Find emails (1)" at bounding box center [1016, 170] width 68 height 15
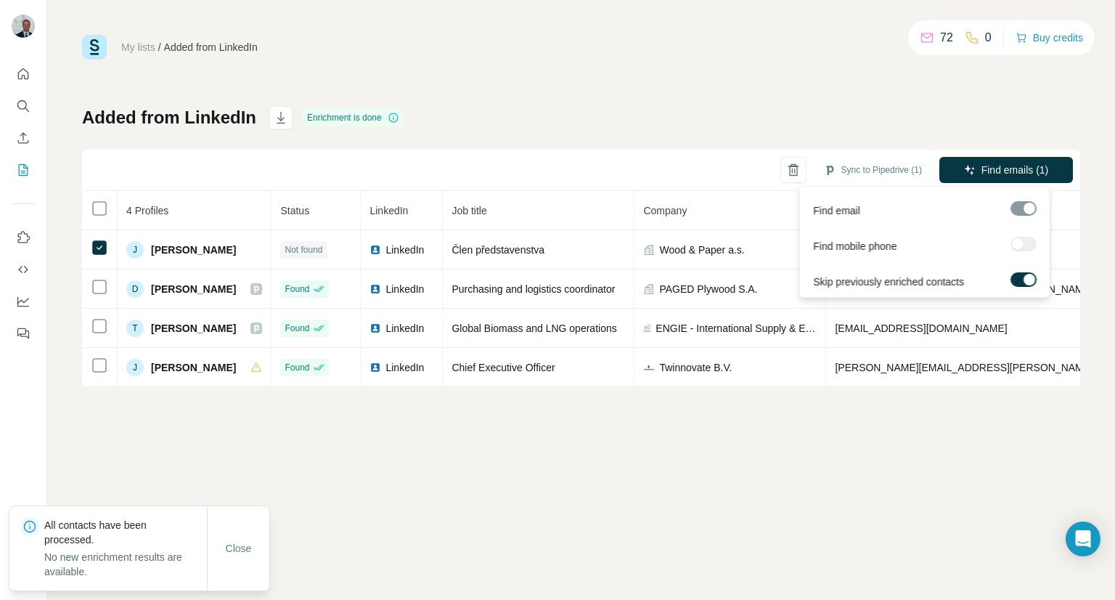
click at [1000, 169] on span "Find emails (1)" at bounding box center [1016, 170] width 68 height 15
click at [950, 480] on div "My lists / Added from LinkedIn 72 0 Buy credits Added from LinkedIn Enrichment …" at bounding box center [581, 300] width 1068 height 600
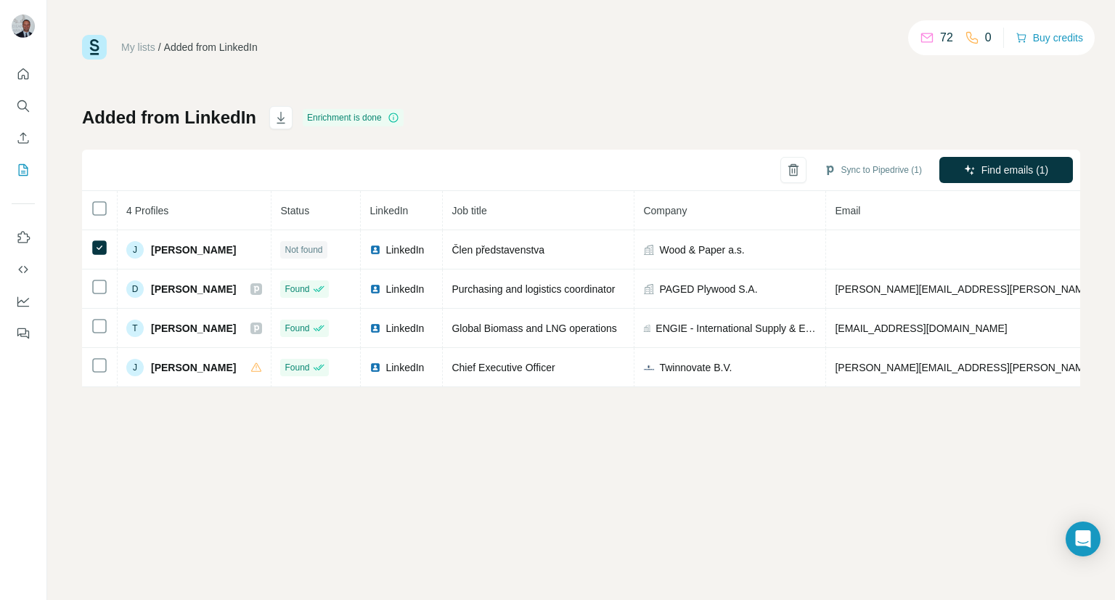
drag, startPoint x: 783, startPoint y: 394, endPoint x: 851, endPoint y: 393, distance: 68.3
click at [851, 393] on div "My lists / Added from LinkedIn 72 0 Buy credits Added from LinkedIn Enrichment …" at bounding box center [581, 300] width 1068 height 600
click at [916, 221] on th "Email" at bounding box center [1005, 210] width 358 height 39
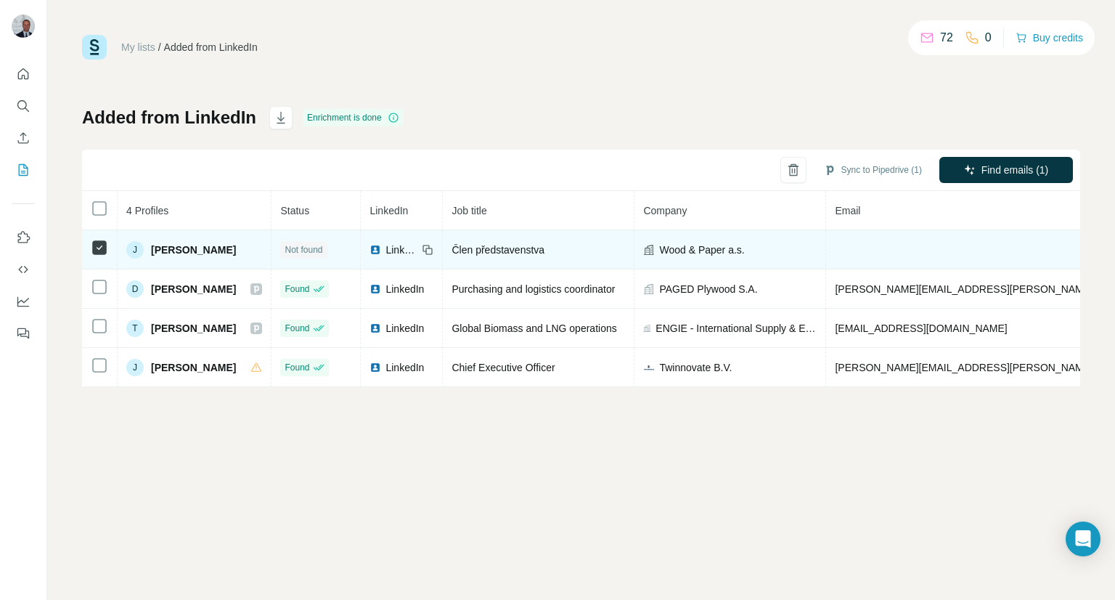
click at [889, 248] on td at bounding box center [1005, 249] width 358 height 39
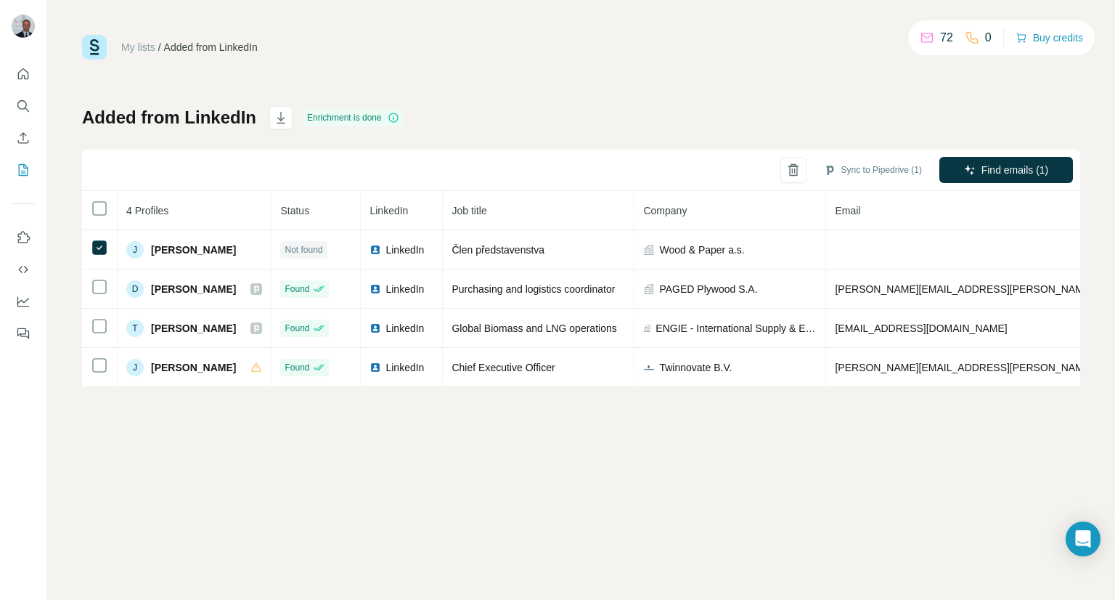
drag, startPoint x: 814, startPoint y: 472, endPoint x: 782, endPoint y: 471, distance: 32.0
click at [815, 471] on div "My lists / Added from LinkedIn 72 0 Buy credits Added from LinkedIn Enrichment …" at bounding box center [581, 300] width 1068 height 600
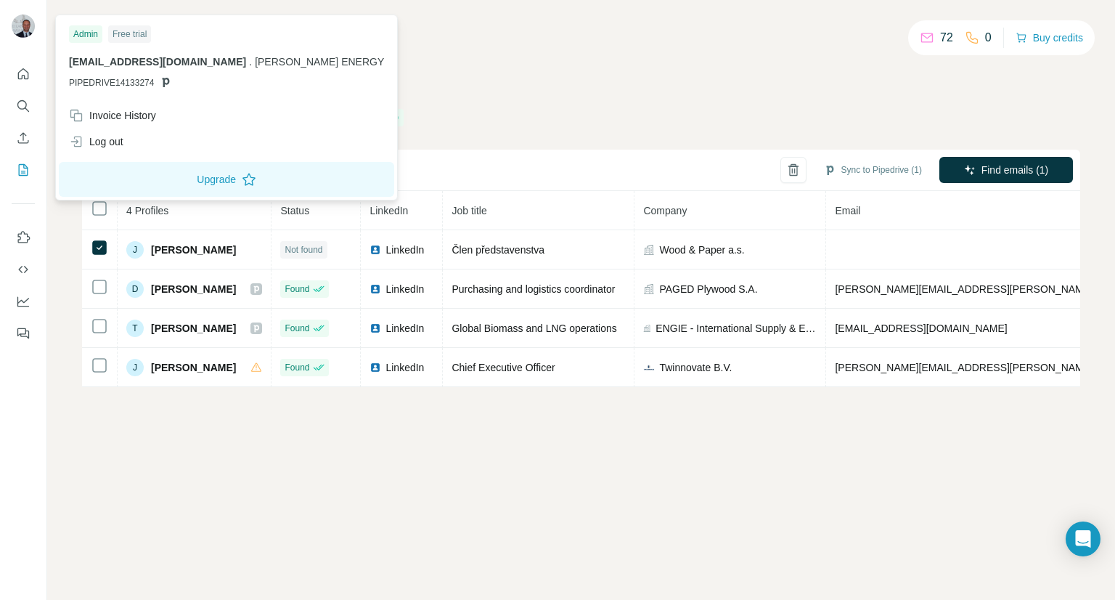
click at [28, 21] on img at bounding box center [23, 26] width 23 height 23
click at [20, 73] on icon "Quick start" at bounding box center [23, 74] width 15 height 15
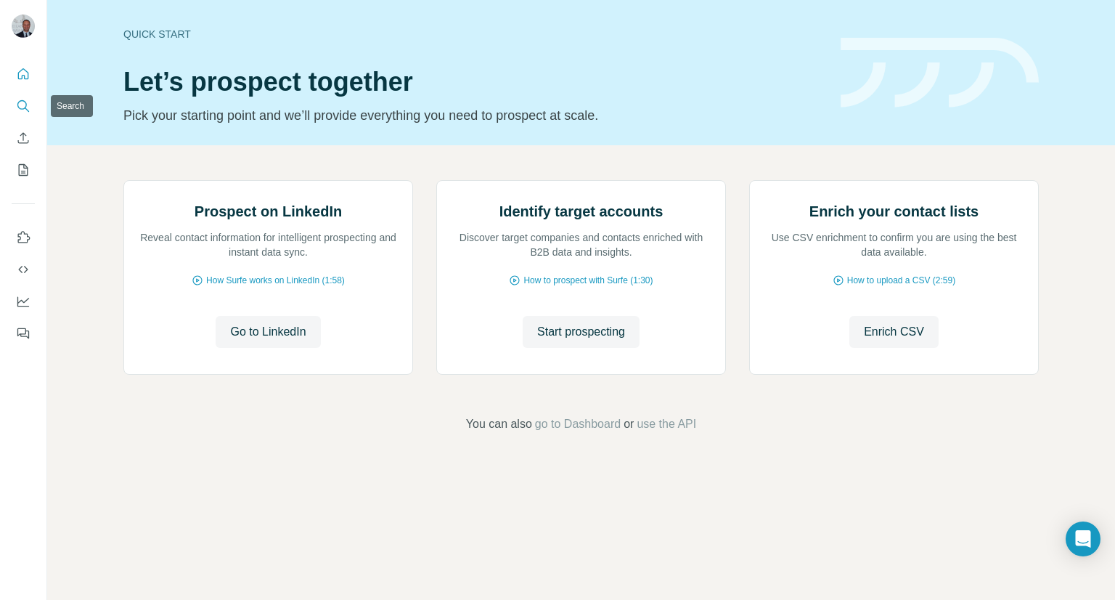
click at [21, 97] on button "Search" at bounding box center [23, 106] width 23 height 26
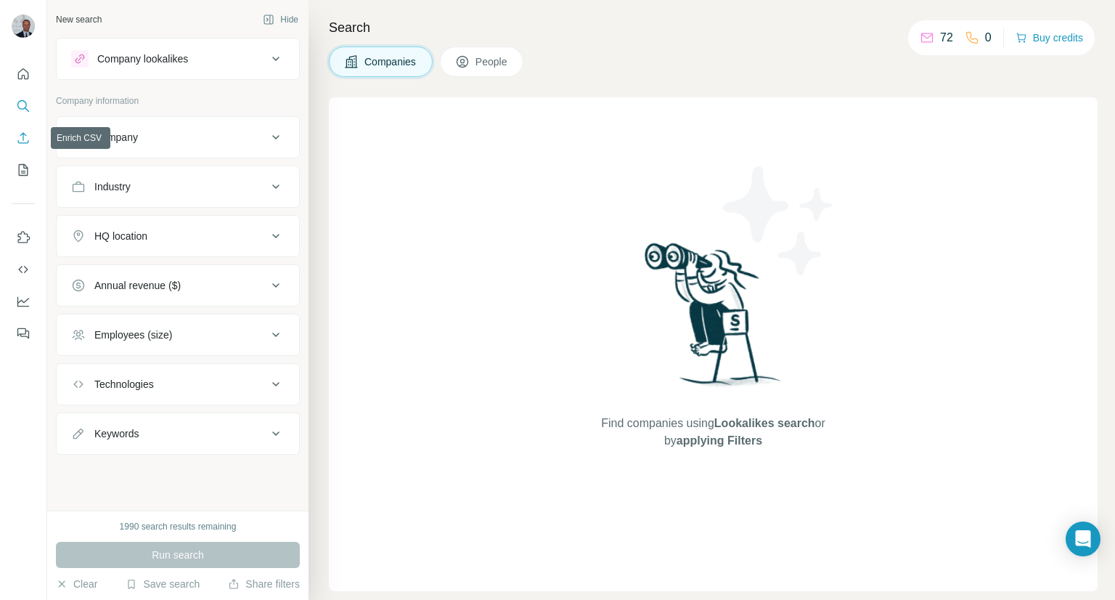
click at [25, 143] on icon "Enrich CSV" at bounding box center [23, 137] width 11 height 11
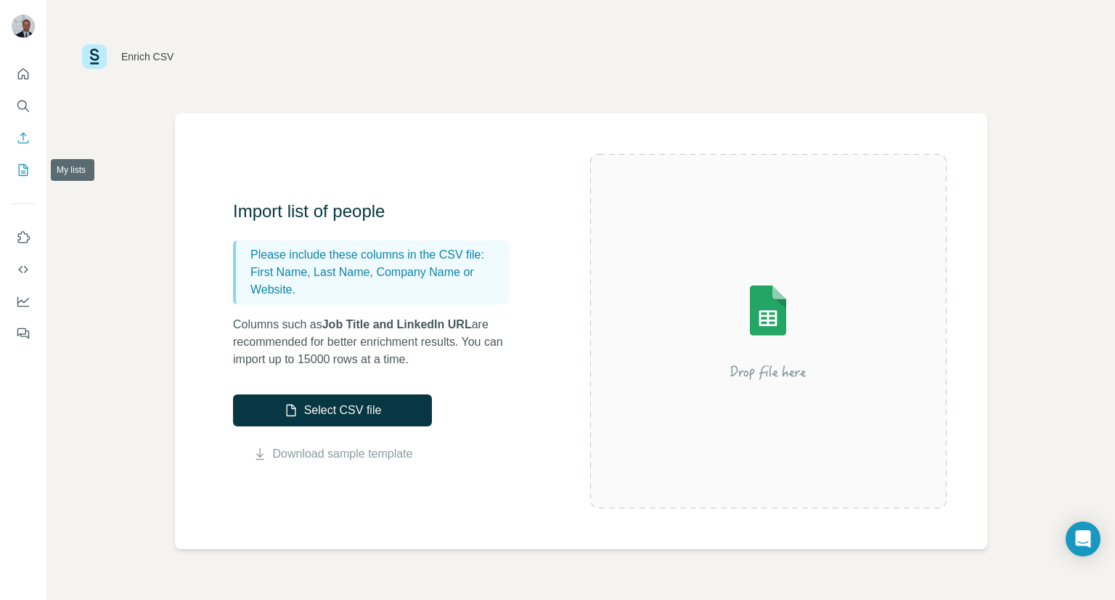
click at [25, 164] on icon "My lists" at bounding box center [23, 170] width 15 height 15
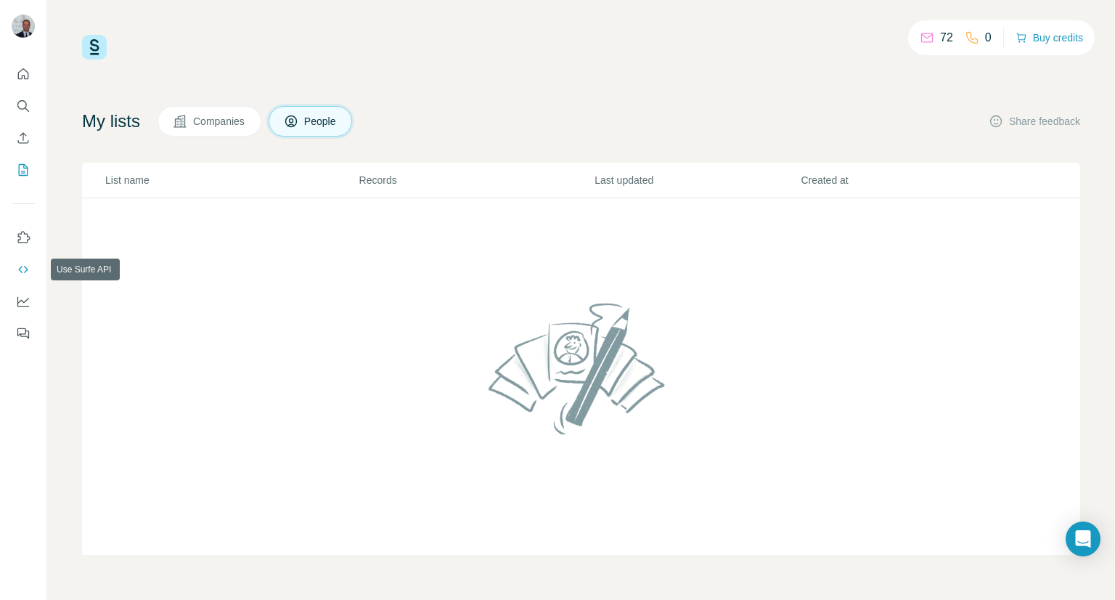
click at [27, 265] on icon "Use Surfe API" at bounding box center [23, 269] width 15 height 15
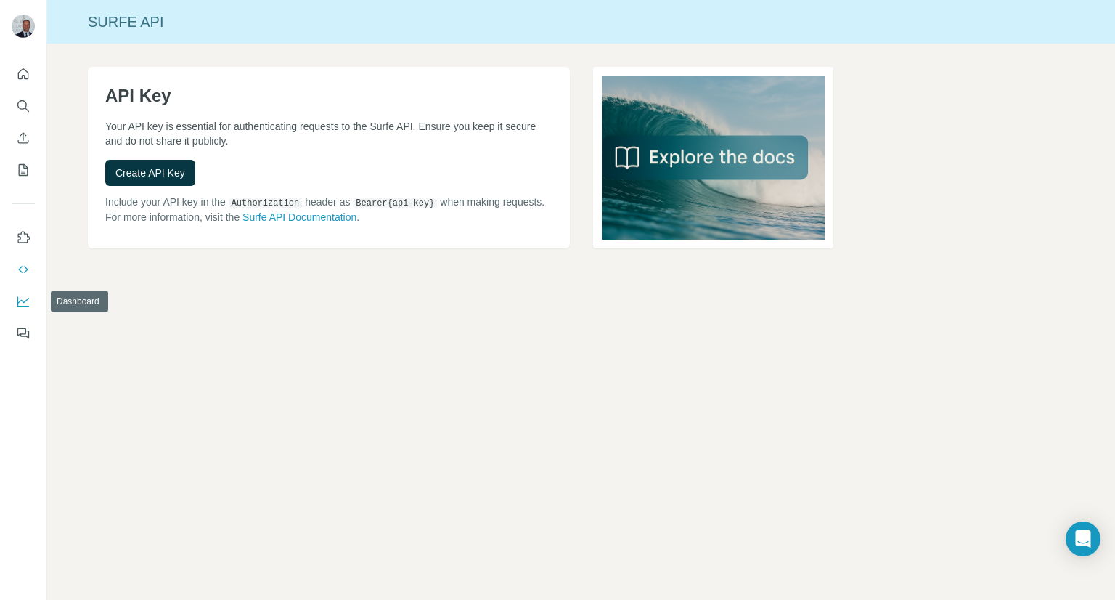
click at [20, 306] on icon "Dashboard" at bounding box center [23, 301] width 15 height 15
click at [20, 79] on icon "Quick start" at bounding box center [23, 73] width 11 height 11
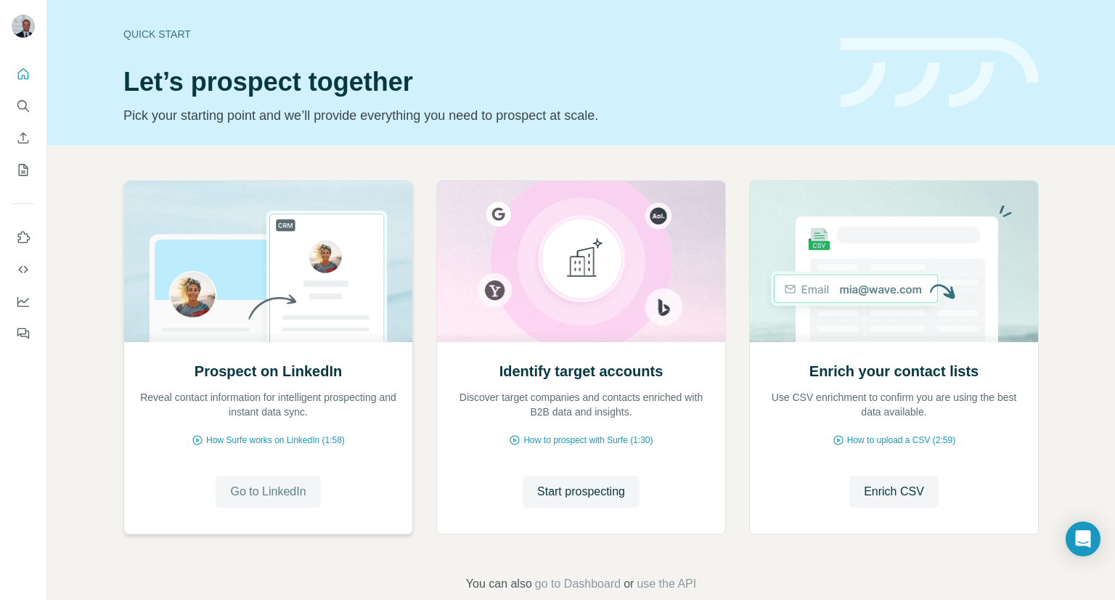
click at [249, 503] on button "Go to LinkedIn" at bounding box center [268, 492] width 105 height 32
